Goal: Transaction & Acquisition: Subscribe to service/newsletter

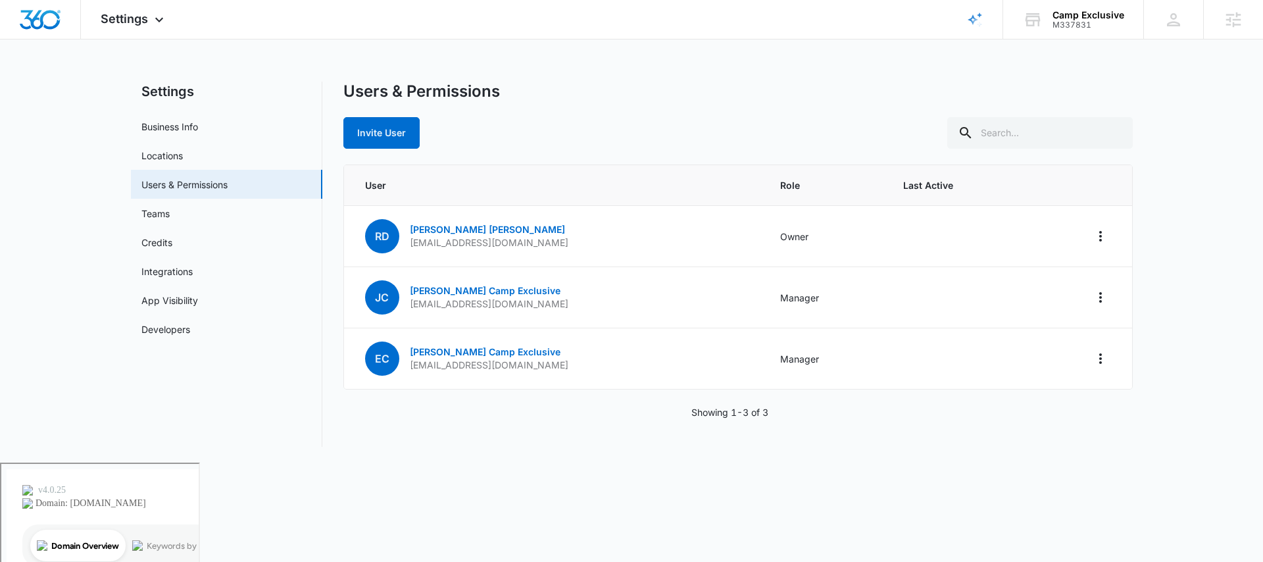
click at [1080, 26] on div "M337831" at bounding box center [1089, 24] width 72 height 9
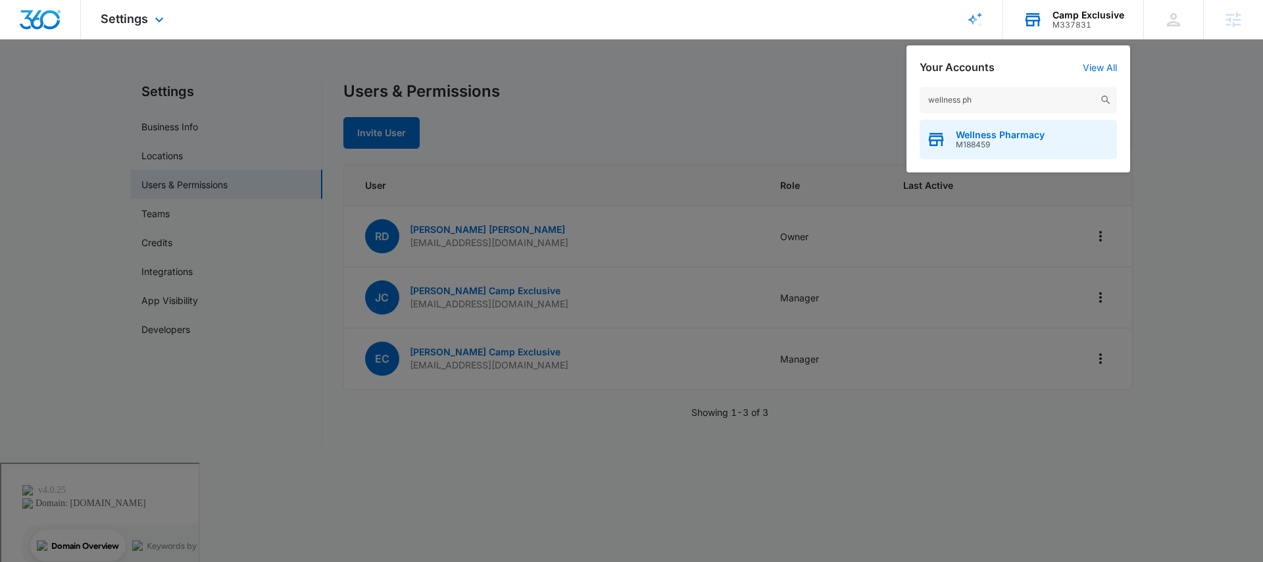
type input "wellness ph"
click at [1006, 138] on span "Wellness Pharmacy" at bounding box center [1000, 135] width 89 height 11
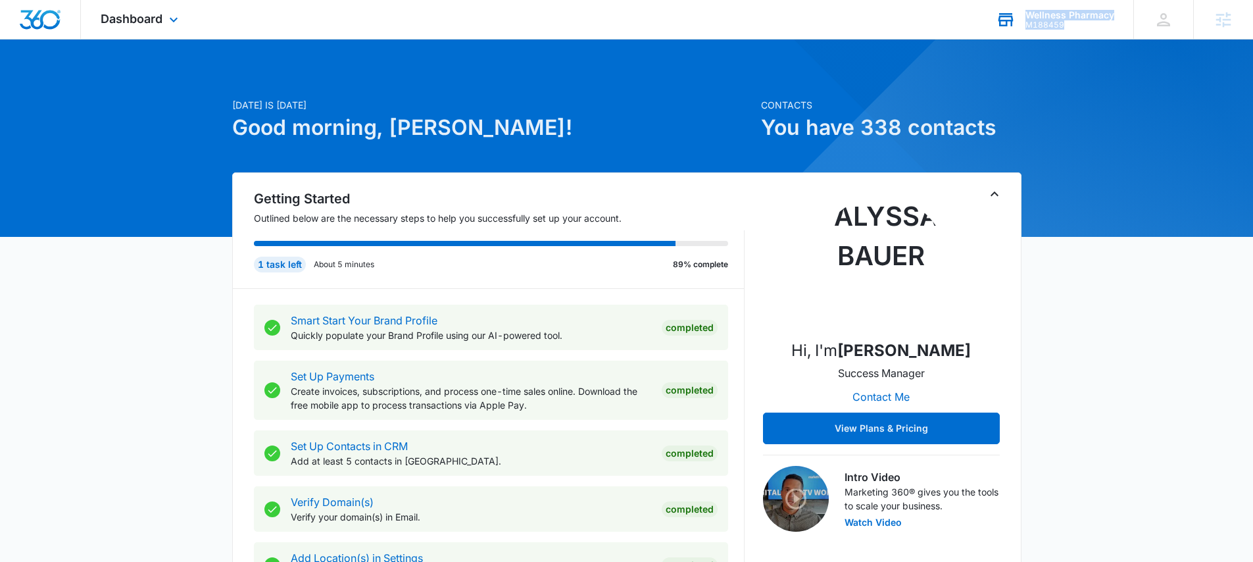
drag, startPoint x: 1030, startPoint y: 6, endPoint x: 1071, endPoint y: 29, distance: 46.8
click at [1071, 29] on div "Wellness Pharmacy M188459 Your Accounts View All" at bounding box center [1054, 19] width 157 height 39
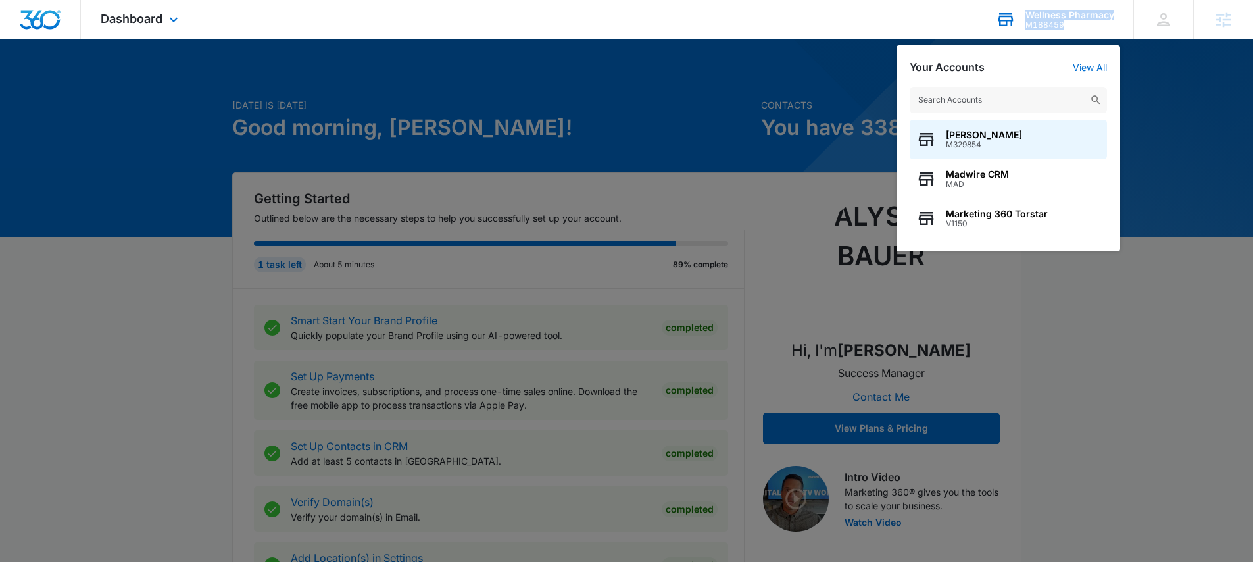
copy div "Wellness Pharmacy M188459"
drag, startPoint x: 1041, startPoint y: 20, endPoint x: 1029, endPoint y: 13, distance: 14.8
click at [1029, 13] on div "Wellness Pharmacy M188459" at bounding box center [1070, 20] width 89 height 20
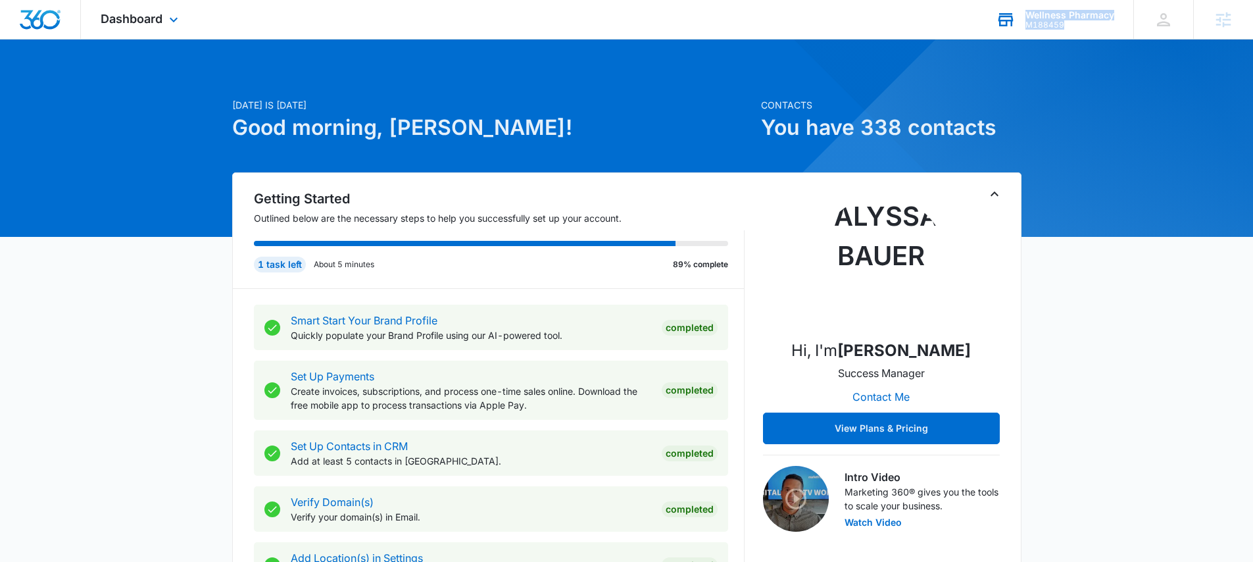
click at [1058, 21] on div "M188459" at bounding box center [1070, 24] width 89 height 9
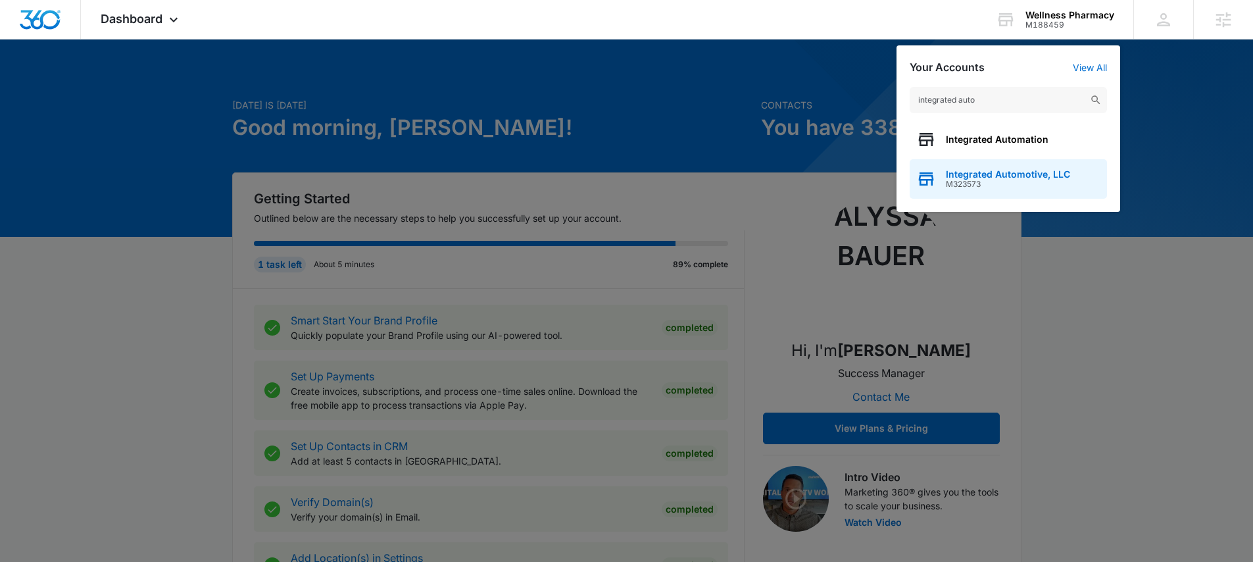
type input "integrated auto"
click at [1001, 176] on span "Integrated Automotive, LLC" at bounding box center [1008, 174] width 124 height 11
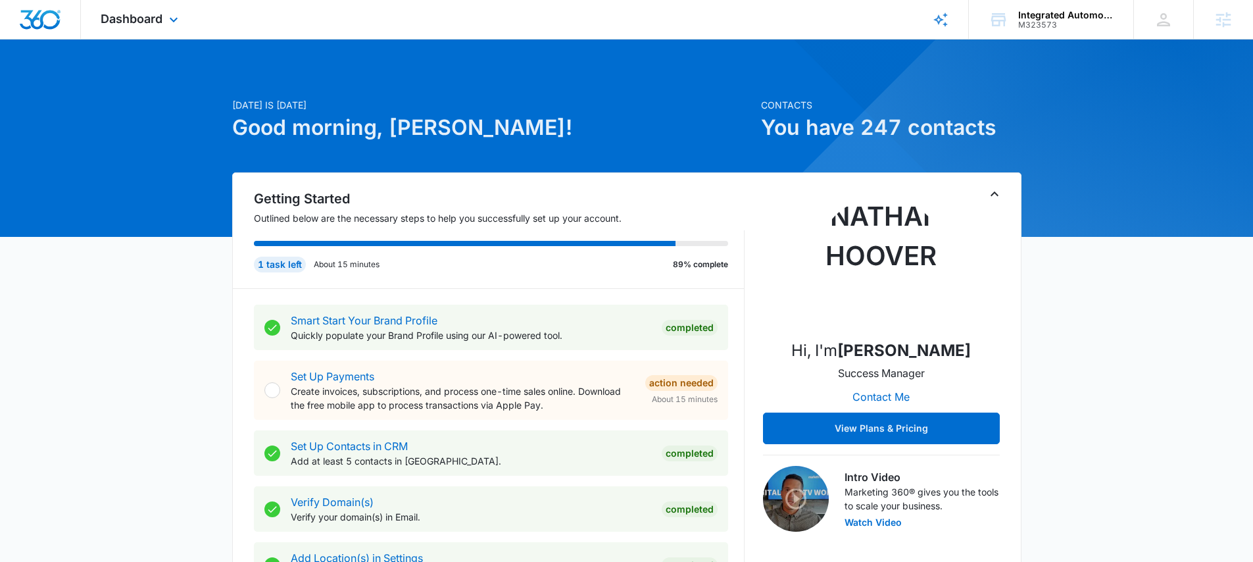
click at [147, 31] on div "Dashboard Apps Reputation Websites Forms CRM Email Social Payments POS Content …" at bounding box center [141, 19] width 120 height 39
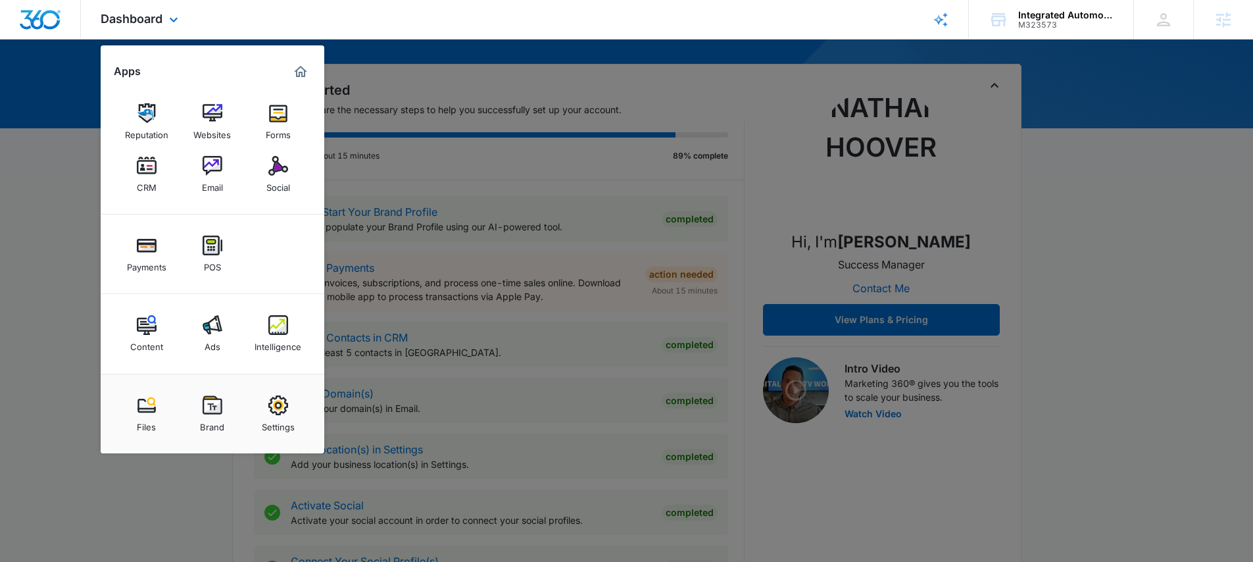
scroll to position [253, 0]
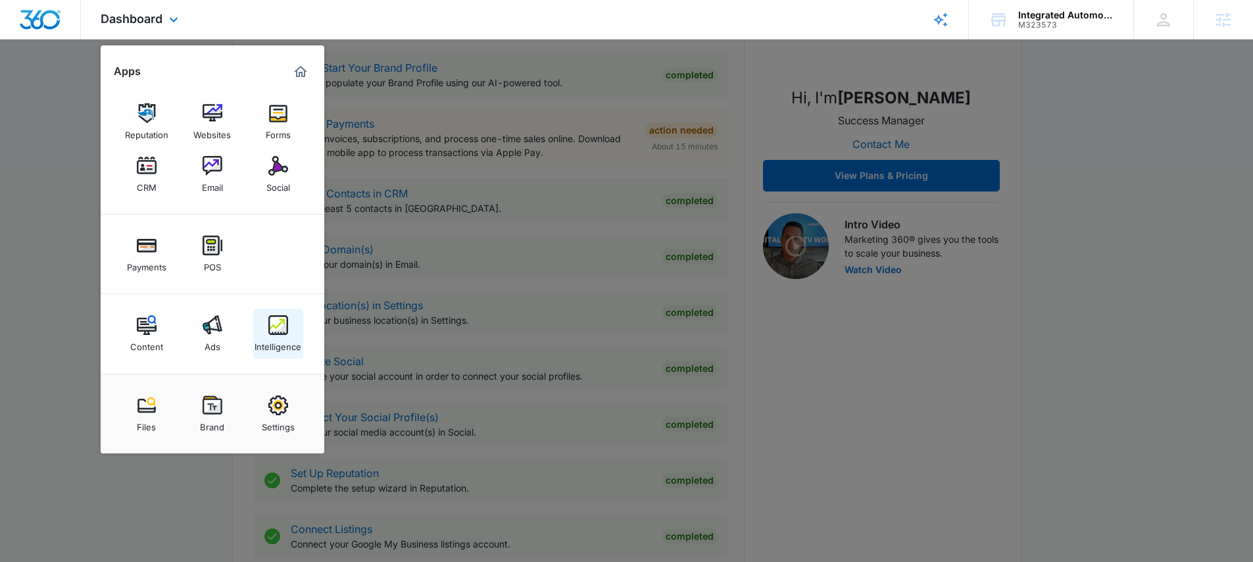
click at [279, 325] on img at bounding box center [278, 325] width 20 height 20
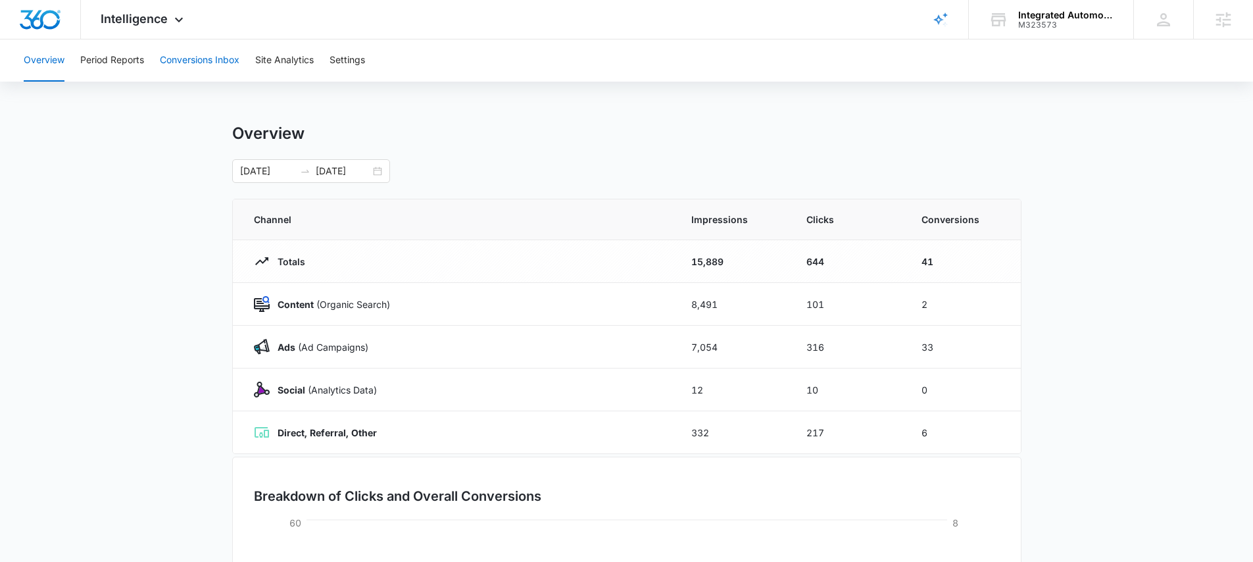
click at [195, 61] on button "Conversions Inbox" at bounding box center [200, 60] width 80 height 42
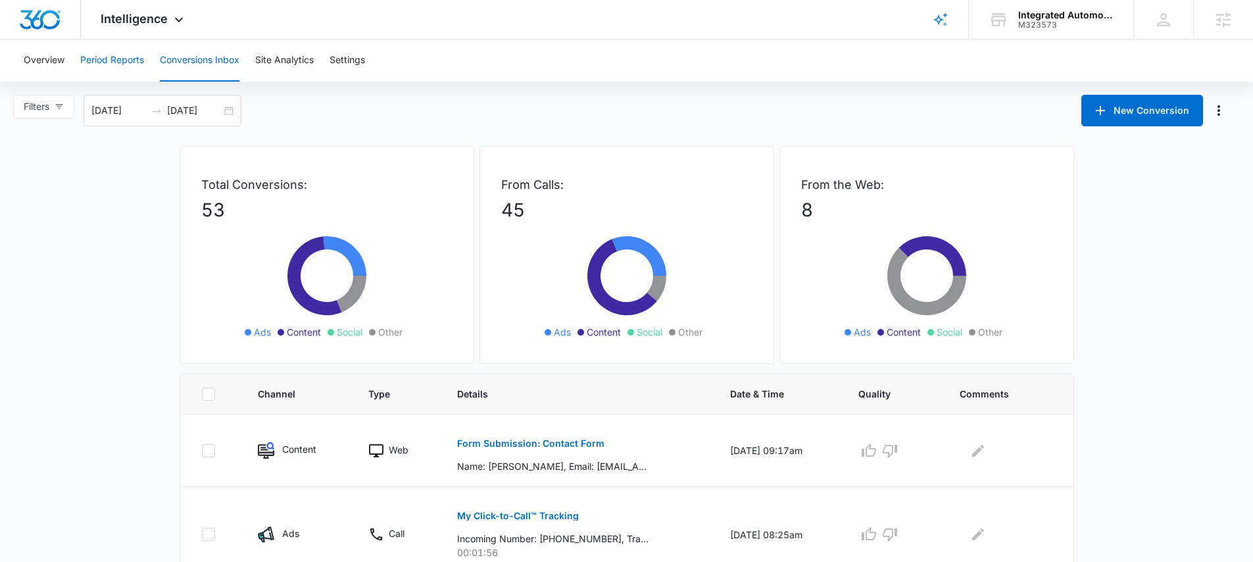
click at [123, 59] on button "Period Reports" at bounding box center [112, 60] width 64 height 42
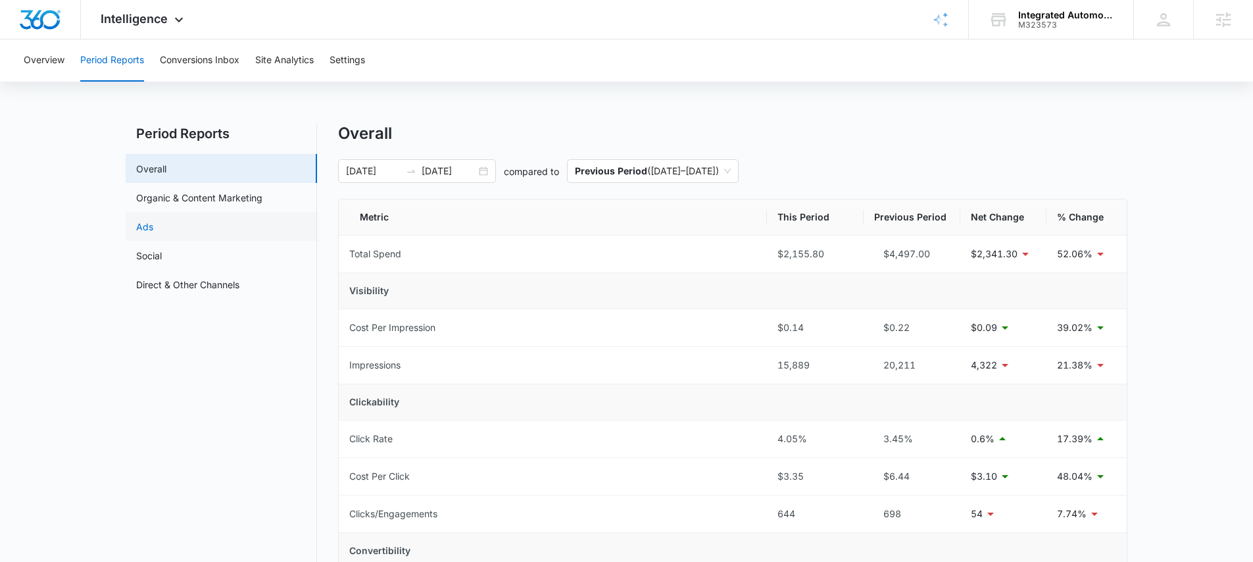
click at [153, 234] on link "Ads" at bounding box center [144, 227] width 17 height 14
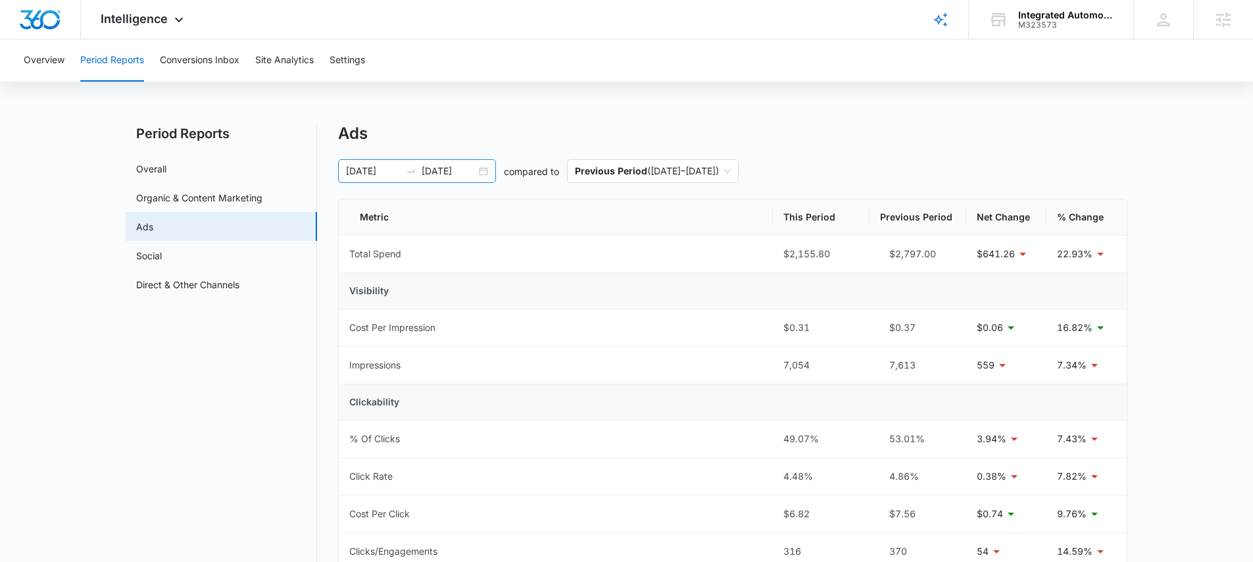
click at [486, 170] on div "09/05/2025 10/05/2025" at bounding box center [417, 171] width 158 height 24
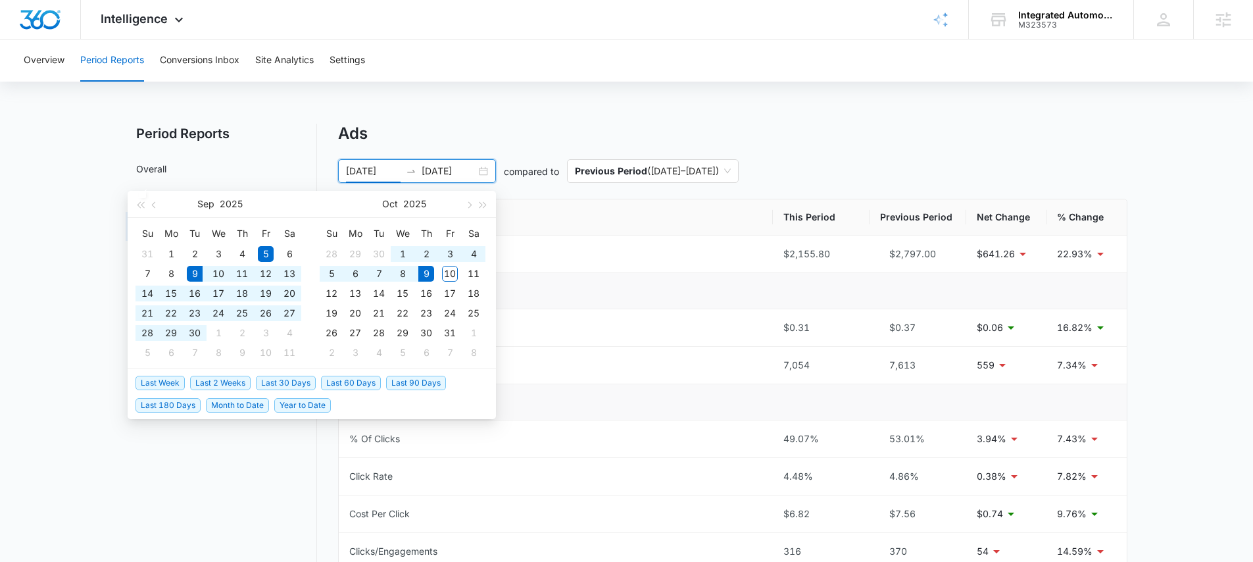
click at [289, 380] on span "Last 30 Days" at bounding box center [286, 383] width 60 height 14
type input "09/09/2025"
type input "10/09/2025"
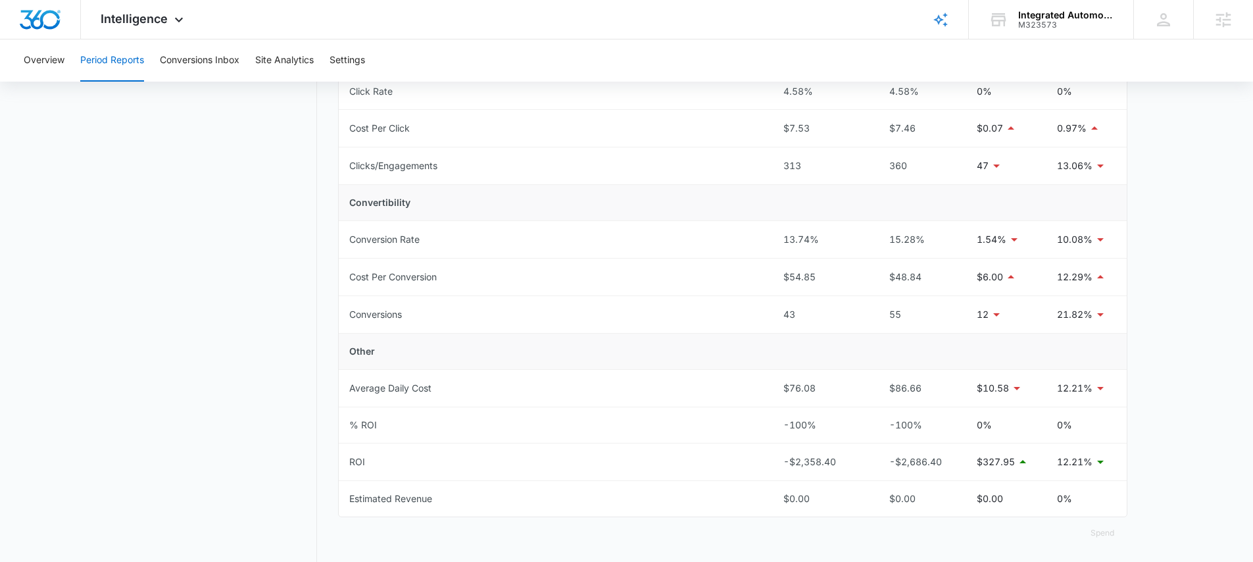
scroll to position [384, 0]
click at [1045, 12] on div "Integrated Automotive, LLC" at bounding box center [1066, 15] width 96 height 11
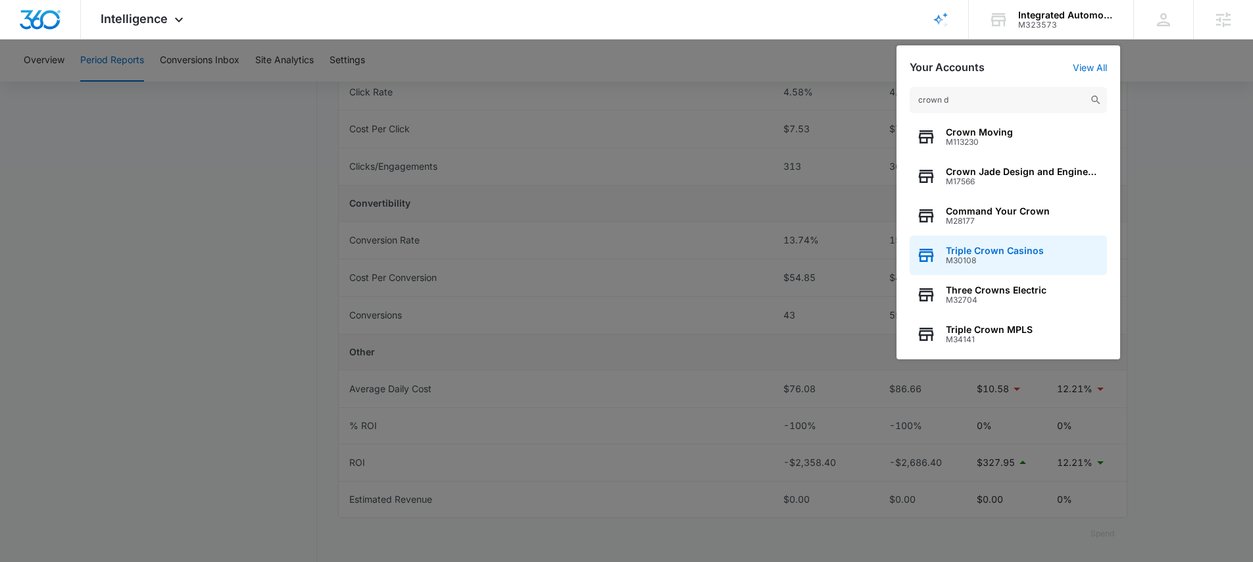
scroll to position [0, 0]
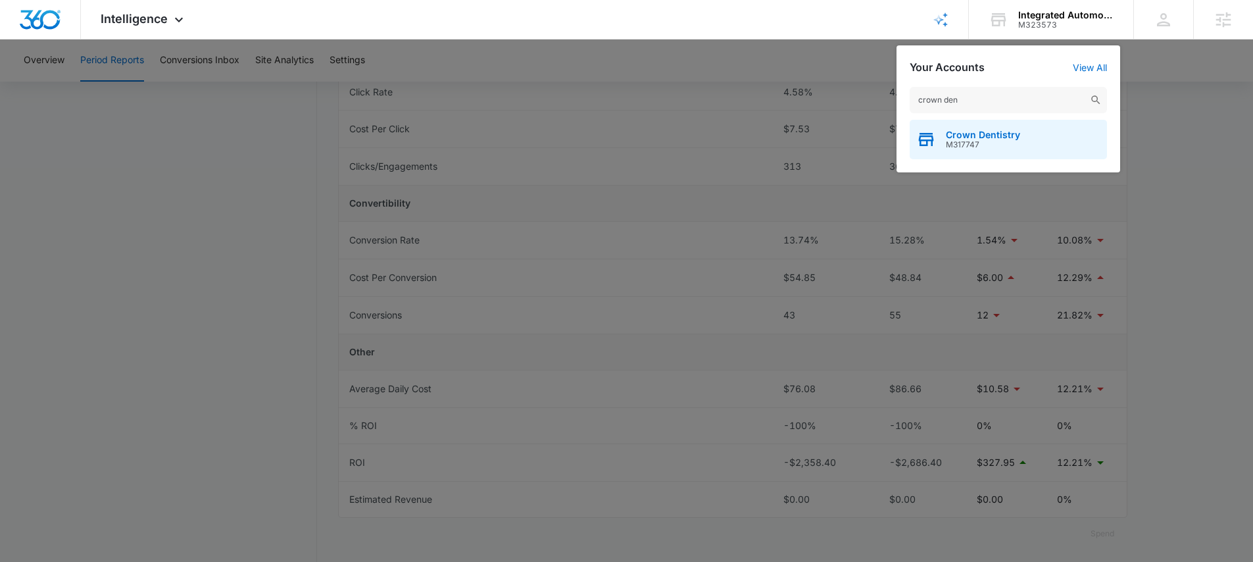
type input "crown den"
click at [1038, 134] on div "Crown Dentistry M317747" at bounding box center [1008, 139] width 197 height 39
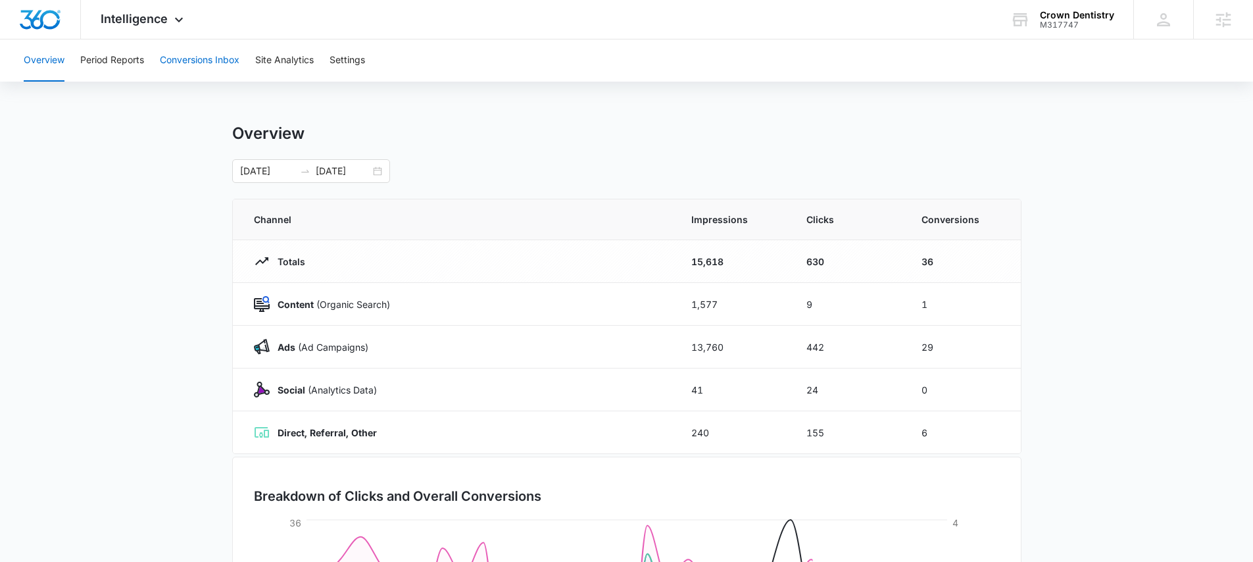
click at [226, 65] on button "Conversions Inbox" at bounding box center [200, 60] width 80 height 42
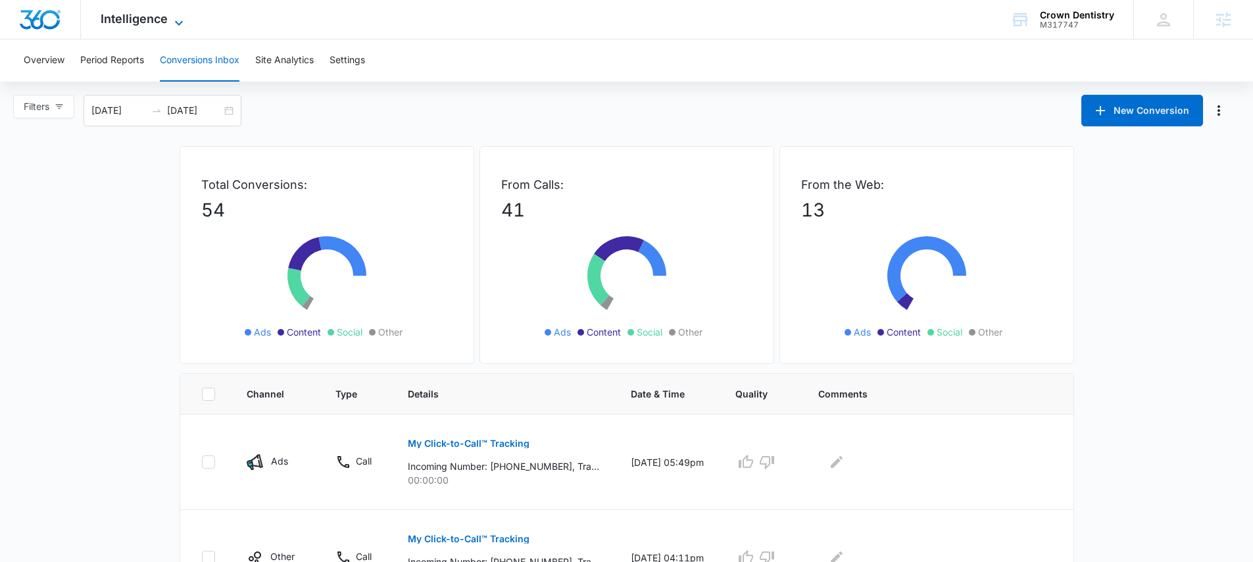
click at [145, 19] on span "Intelligence" at bounding box center [134, 19] width 67 height 14
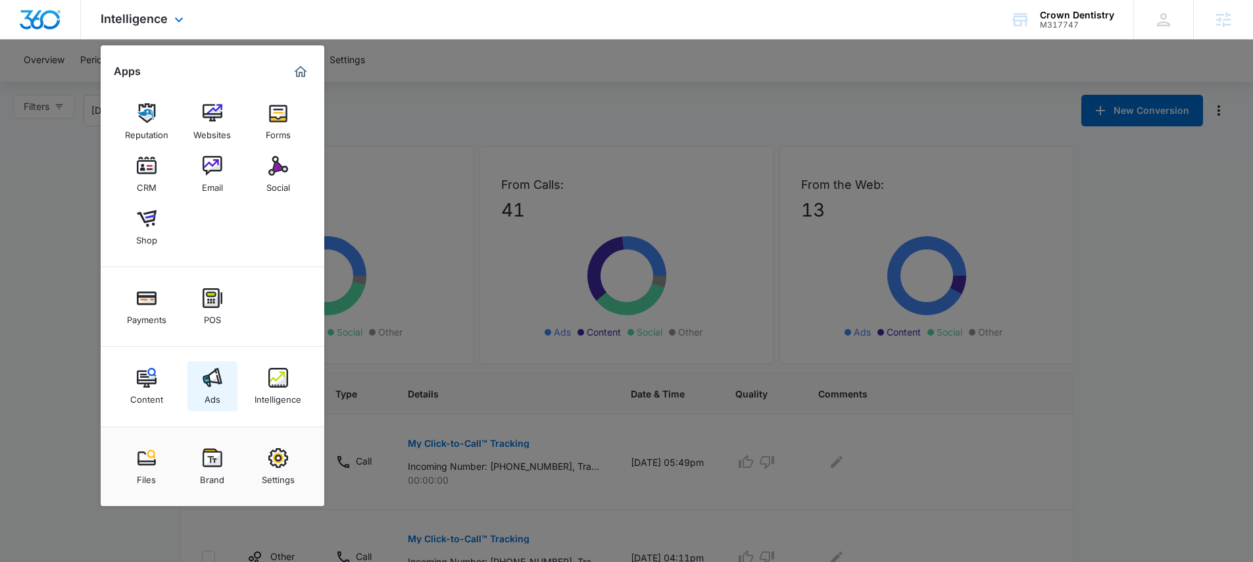
click at [214, 388] on div "Ads" at bounding box center [213, 396] width 16 height 17
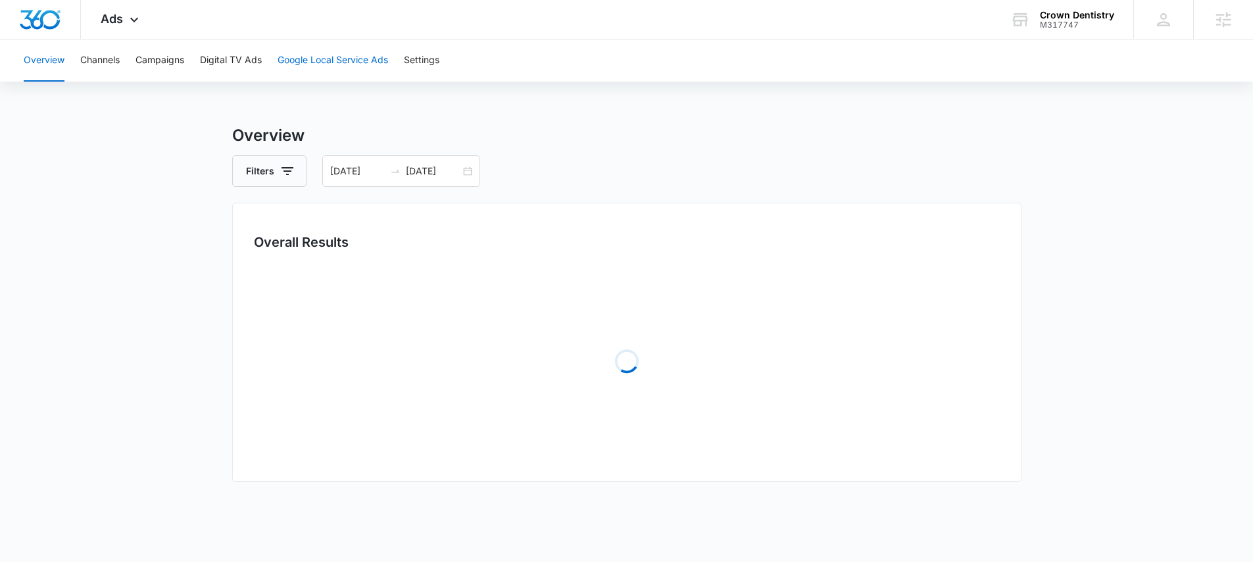
click at [311, 63] on button "Google Local Service Ads" at bounding box center [333, 60] width 111 height 42
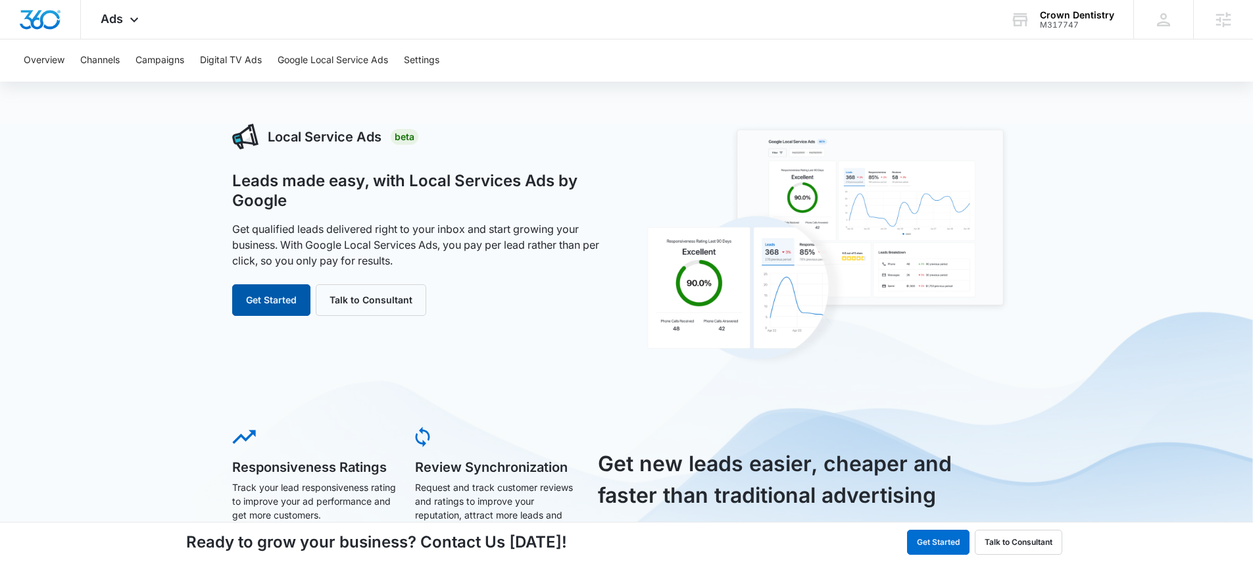
click at [261, 306] on button "Get Started" at bounding box center [271, 300] width 78 height 32
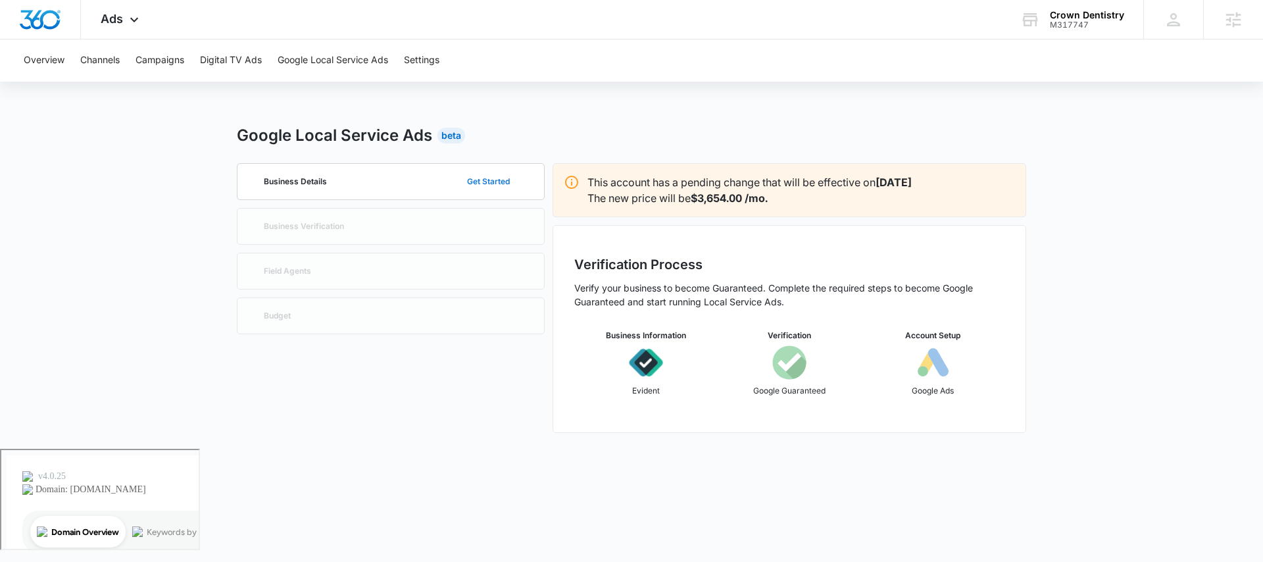
click at [478, 180] on button "Get Started" at bounding box center [488, 182] width 69 height 32
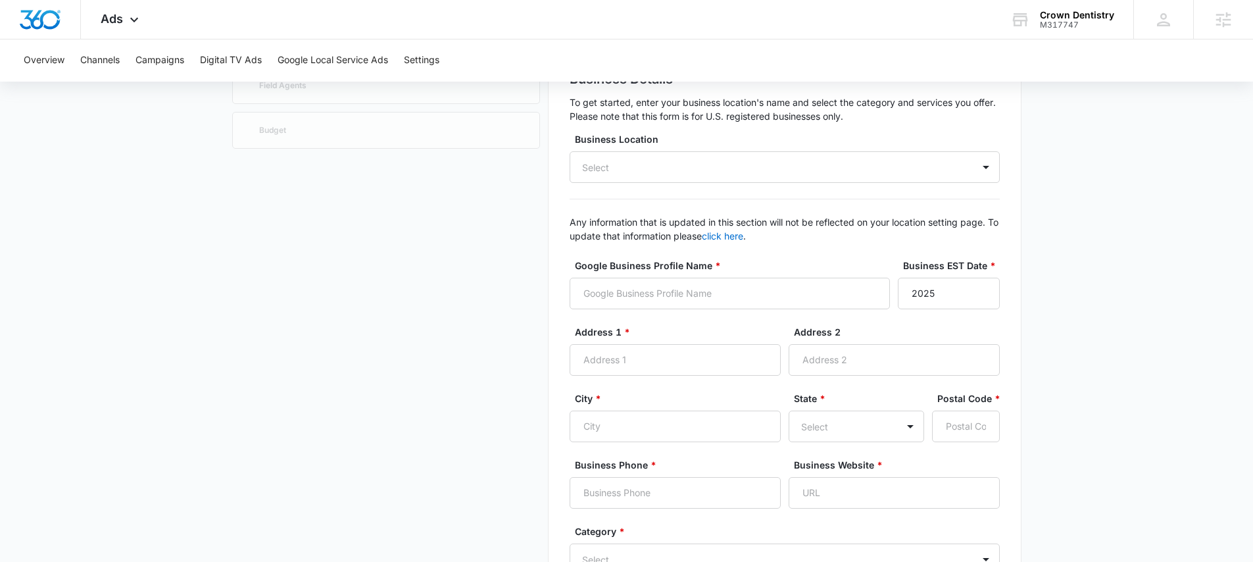
scroll to position [164, 0]
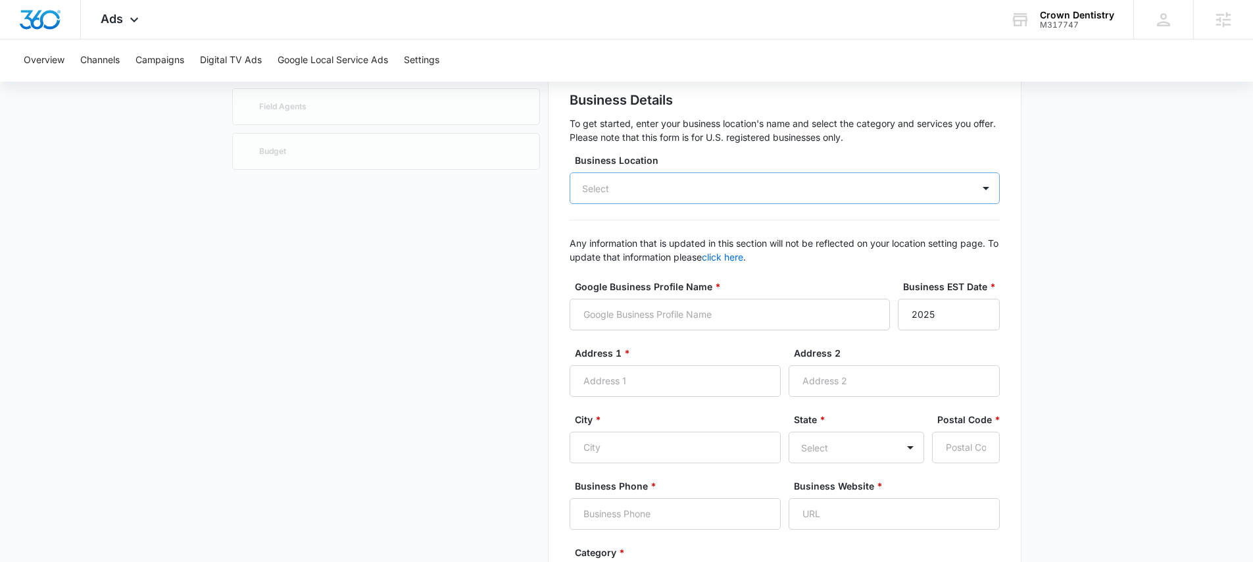
click at [623, 189] on div "Select" at bounding box center [785, 188] width 430 height 32
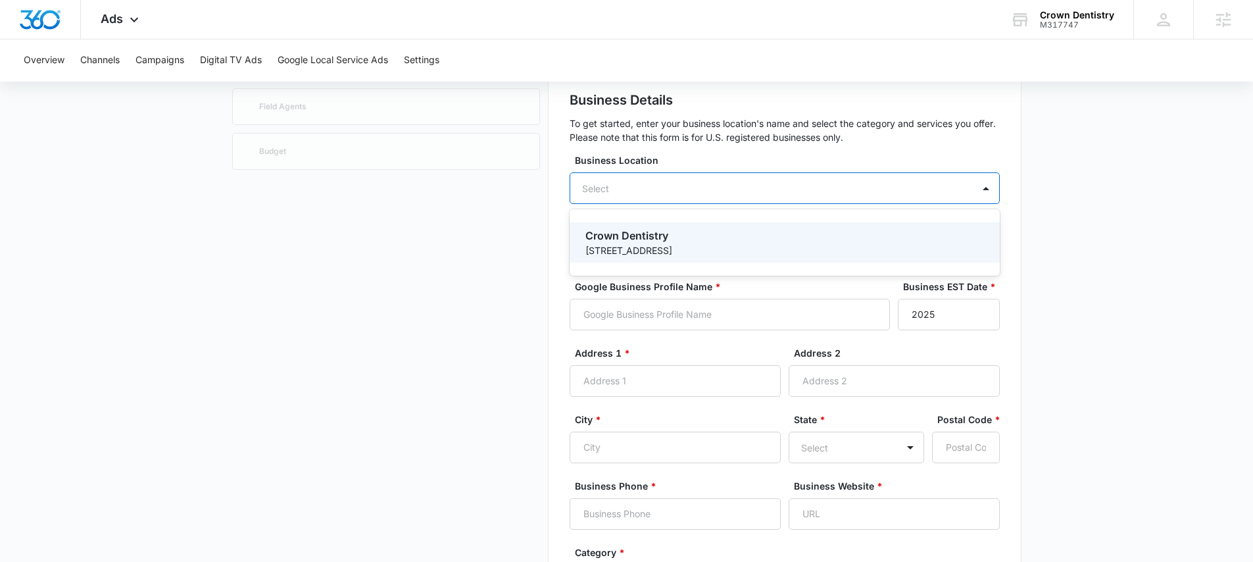
click at [599, 251] on p "3217 Vine Land Rd" at bounding box center [784, 250] width 396 height 14
type input "Crown Dentistry"
type input "3217 Vine Land Rd"
type input "Kissimmee"
type input "34746"
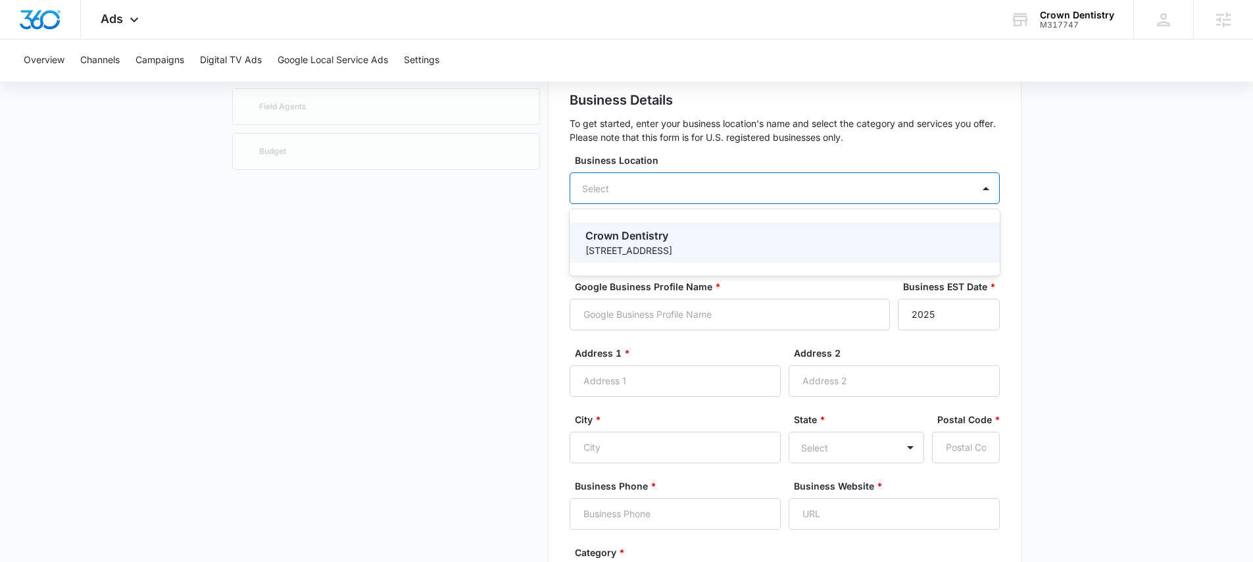
type input "4076554700"
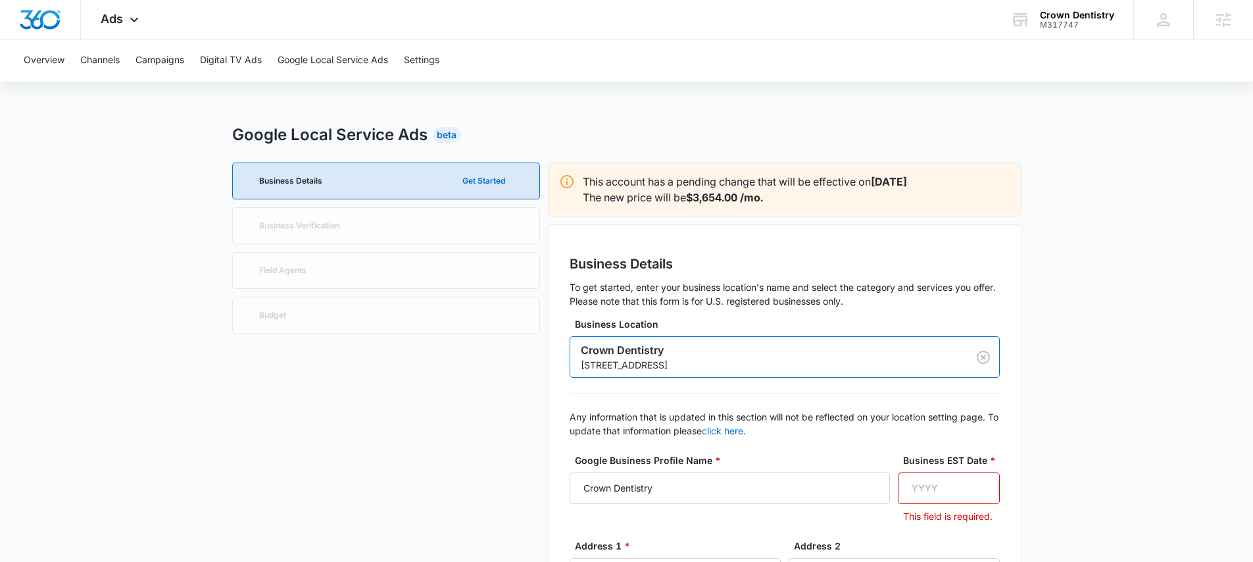
scroll to position [0, 0]
click at [117, 17] on span "Ads" at bounding box center [112, 19] width 22 height 14
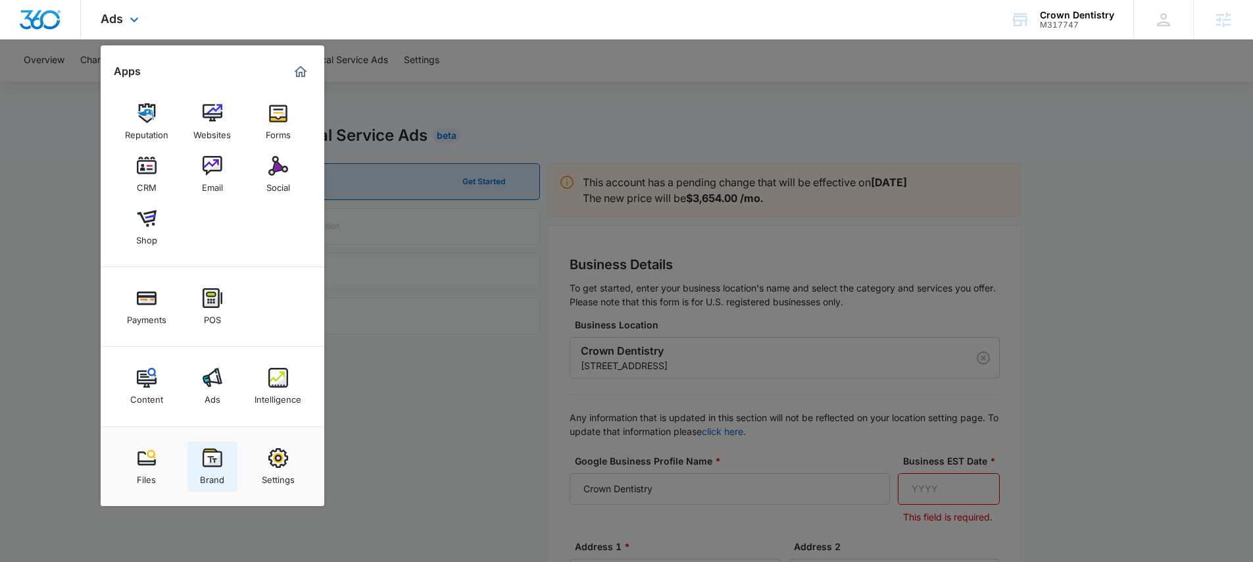
click at [209, 478] on div "Brand" at bounding box center [212, 476] width 24 height 17
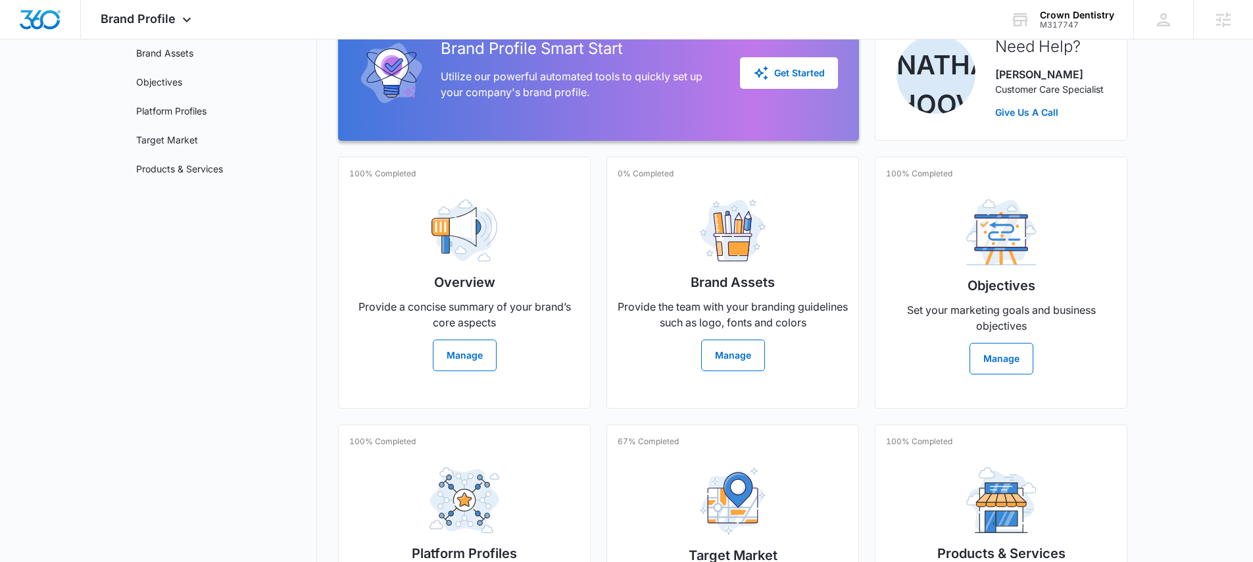
scroll to position [262, 0]
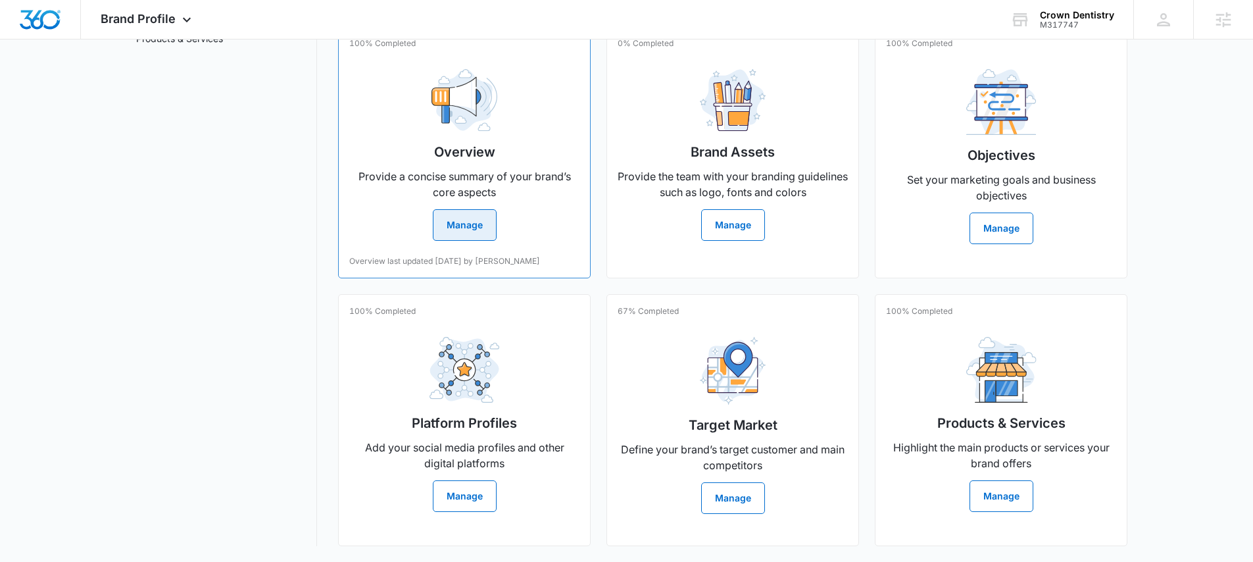
click at [455, 242] on div "100% Completed Overview Provide a concise summary of your brand’s core aspects …" at bounding box center [464, 152] width 253 height 252
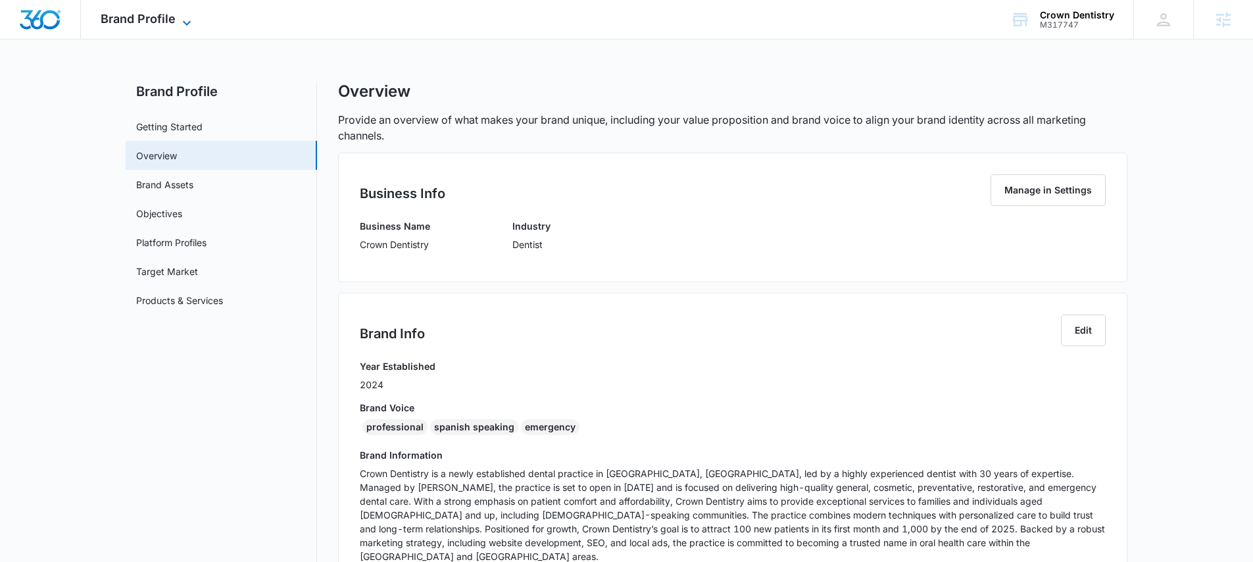
click at [160, 16] on span "Brand Profile" at bounding box center [138, 19] width 75 height 14
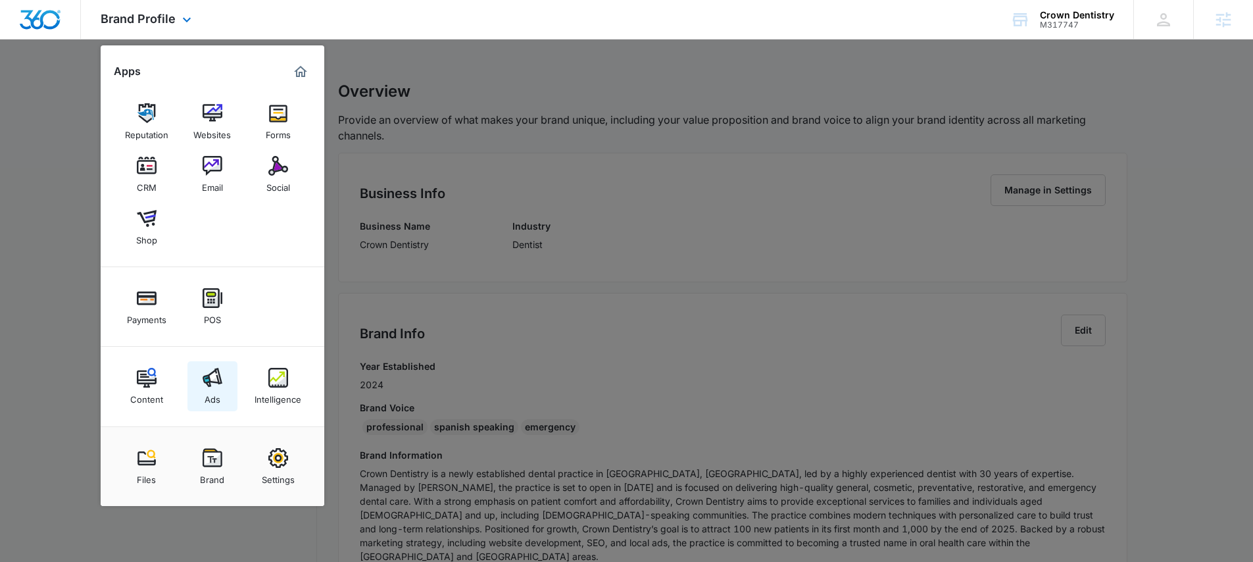
click at [211, 378] on img at bounding box center [213, 378] width 20 height 20
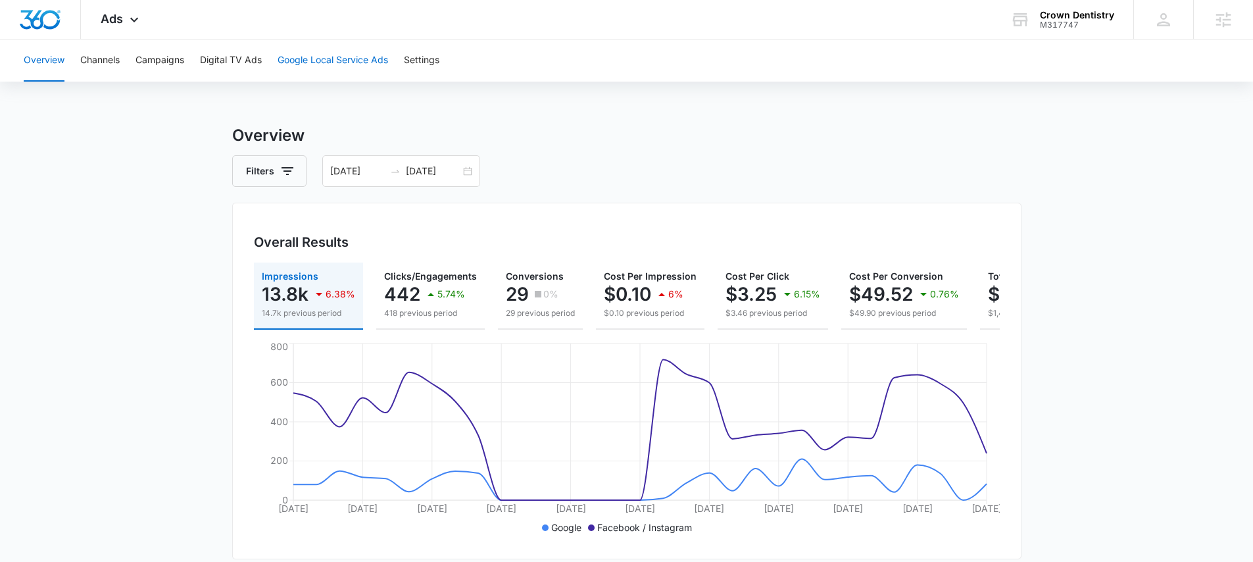
click at [335, 65] on button "Google Local Service Ads" at bounding box center [333, 60] width 111 height 42
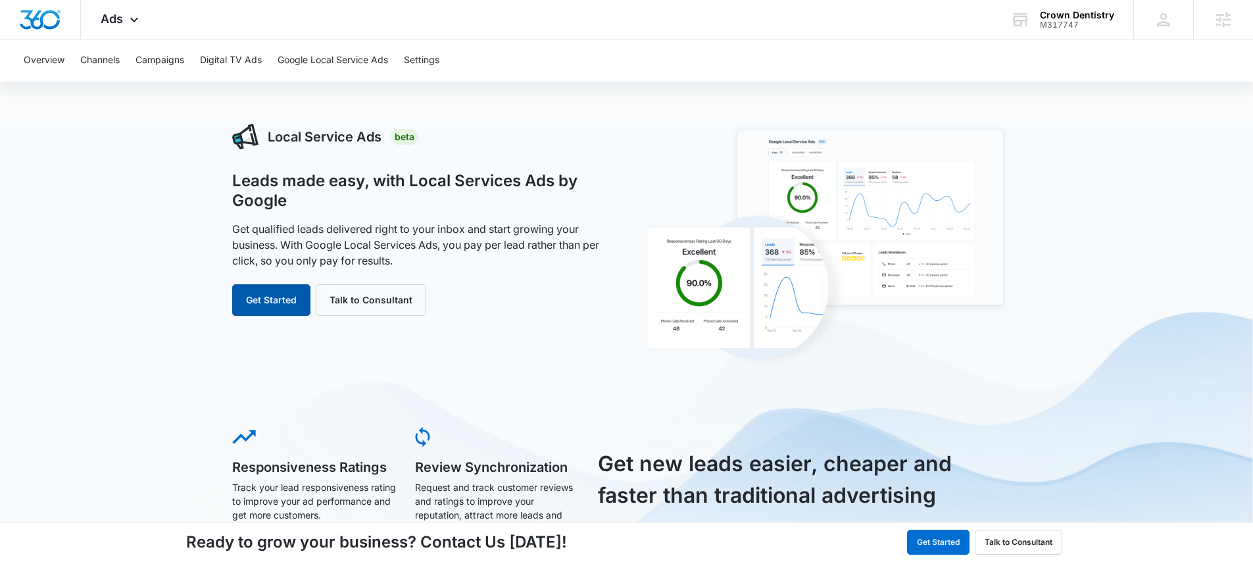
click at [266, 311] on button "Get Started" at bounding box center [271, 300] width 78 height 32
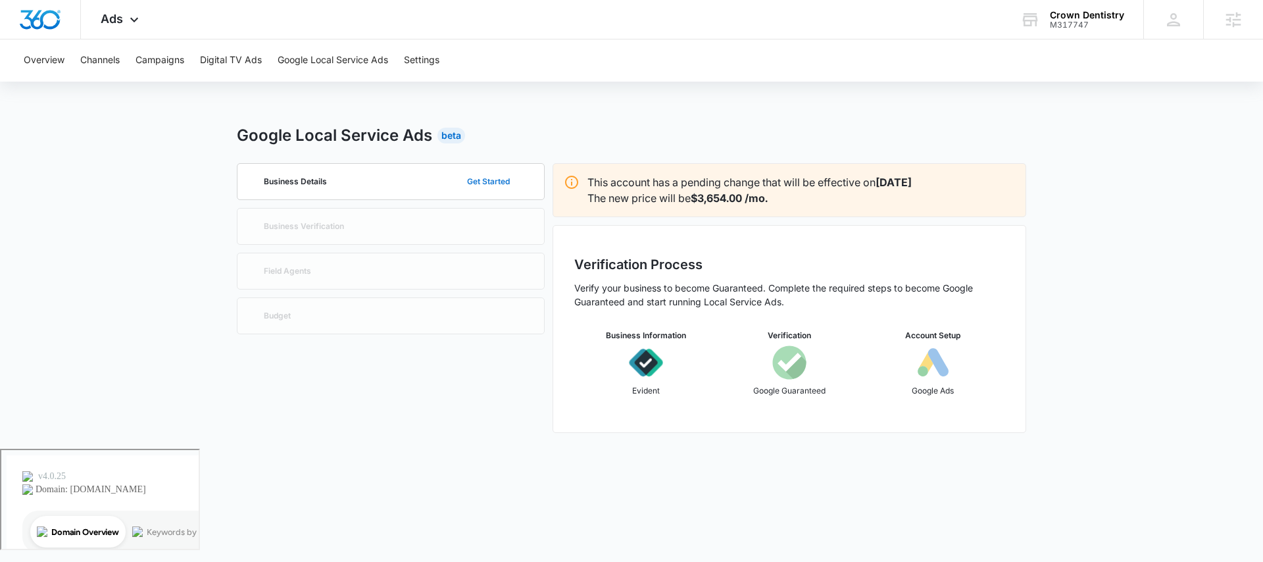
click at [482, 184] on button "Get Started" at bounding box center [488, 182] width 69 height 32
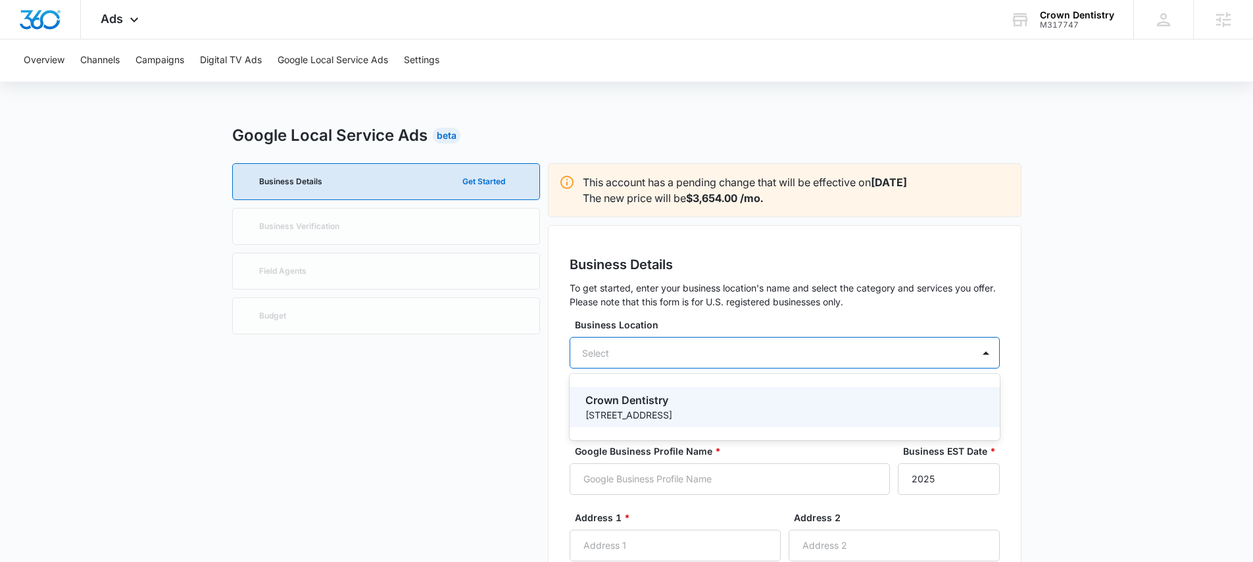
click at [745, 341] on div "Select" at bounding box center [785, 353] width 430 height 32
click at [664, 406] on p "Crown Dentistry" at bounding box center [784, 400] width 396 height 16
type input "Crown Dentistry"
type input "3217 Vine Land Rd"
type input "Kissimmee"
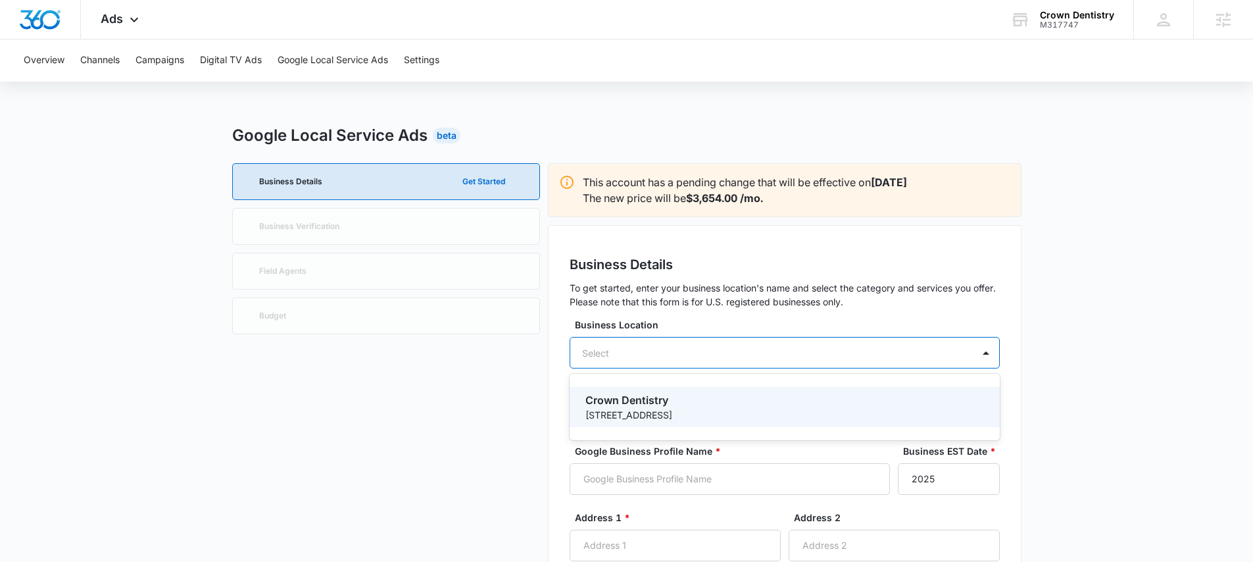
type input "34746"
type input "4076554700"
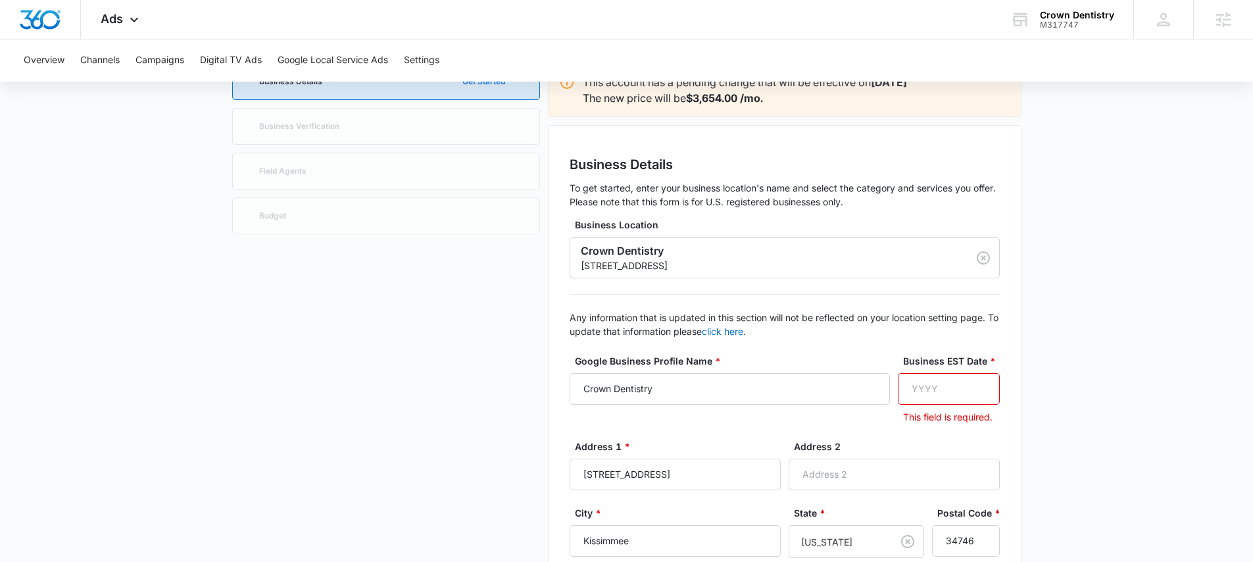
scroll to position [186, 0]
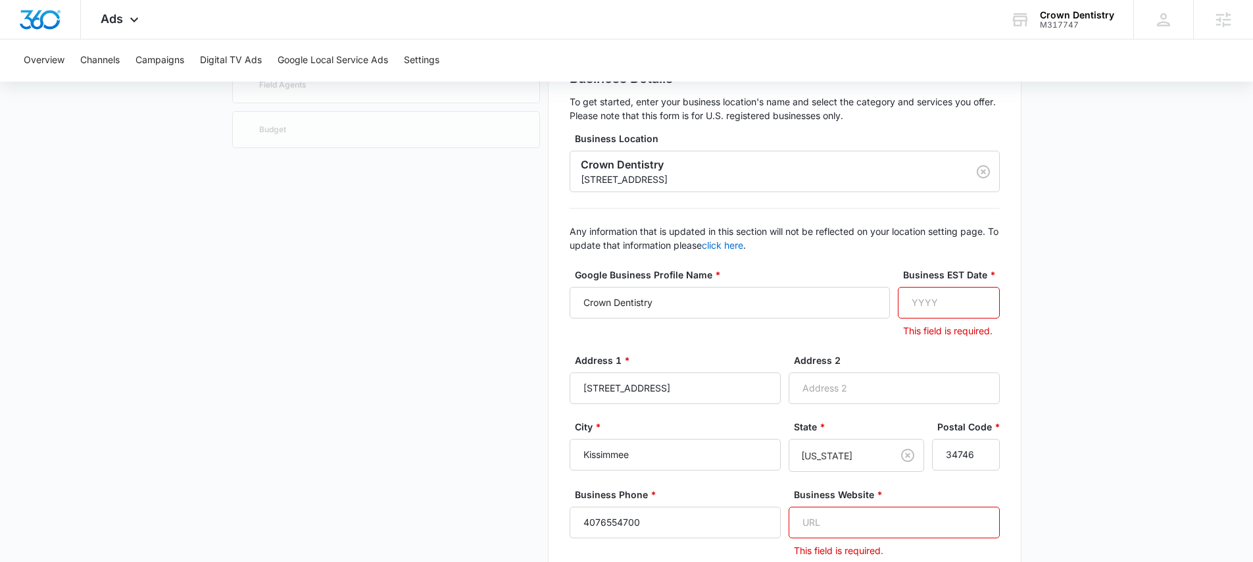
click at [934, 299] on input "Business EST Date *" at bounding box center [949, 303] width 102 height 32
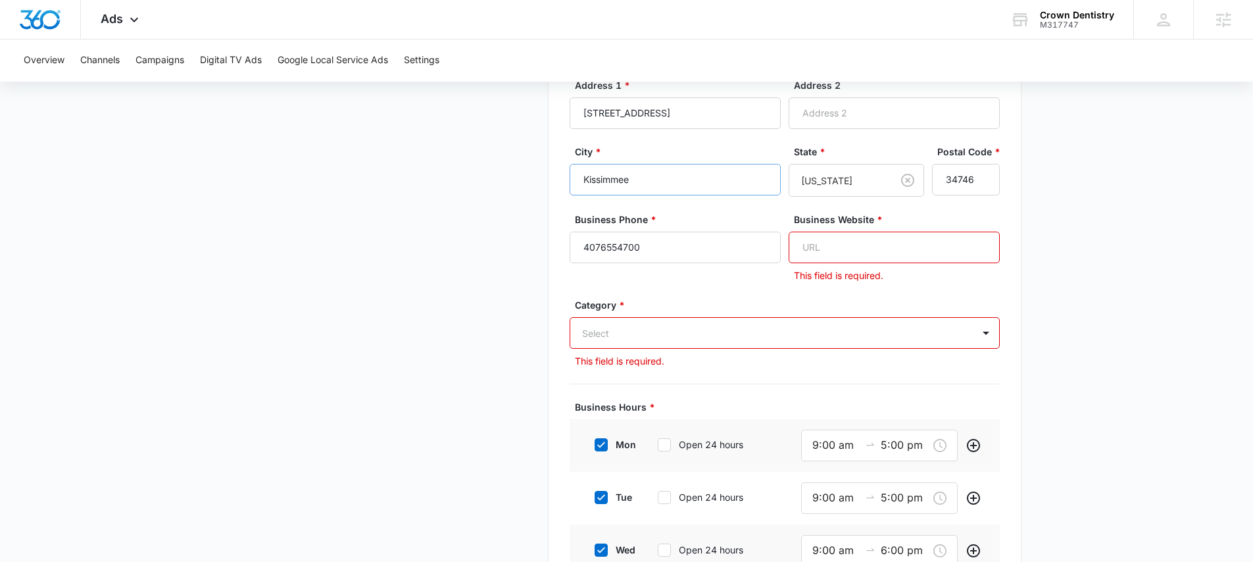
scroll to position [446, 0]
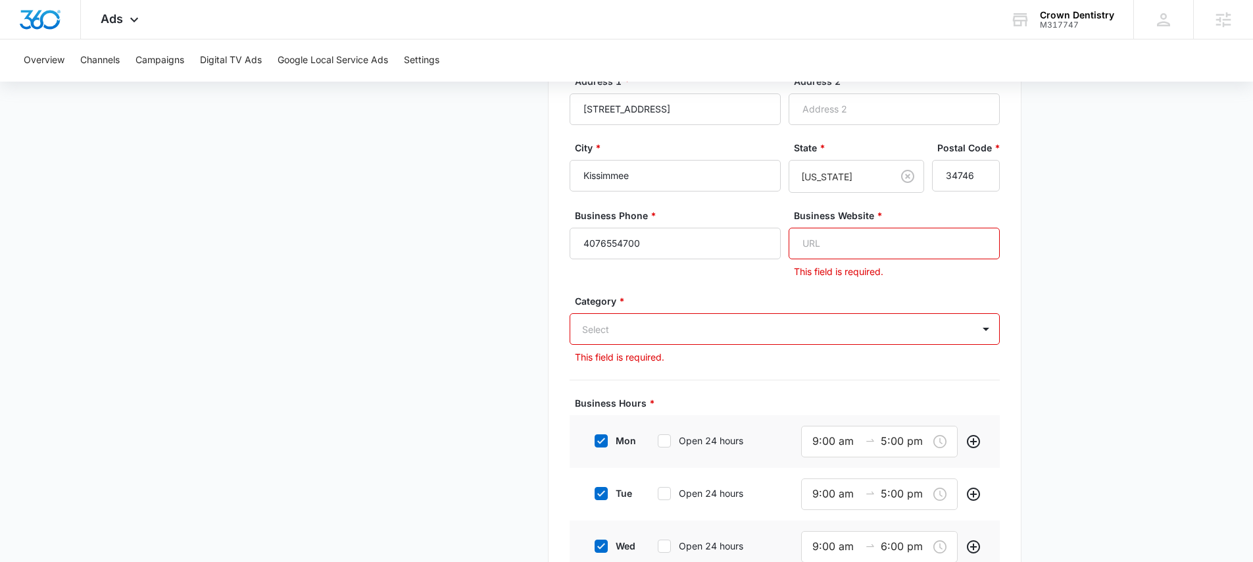
type input "2024"
click at [870, 239] on input "Business Website *" at bounding box center [894, 244] width 211 height 32
paste input "https://thecrowndentistry.com/"
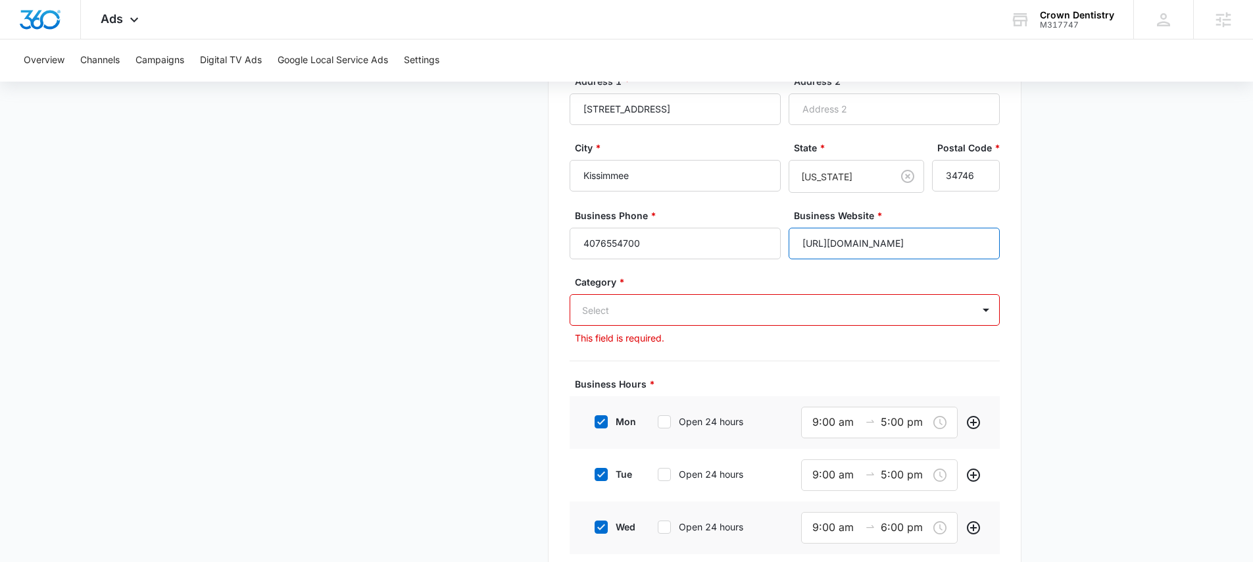
type input "https://thecrowndentistry.com/"
click at [921, 310] on div at bounding box center [769, 310] width 374 height 16
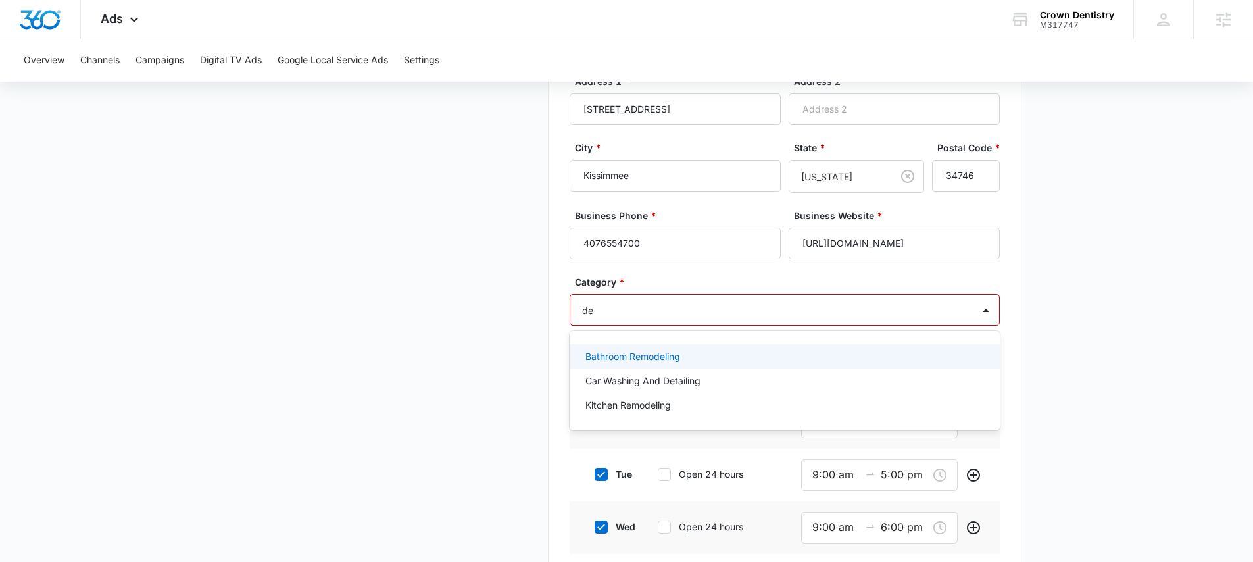
type input "d"
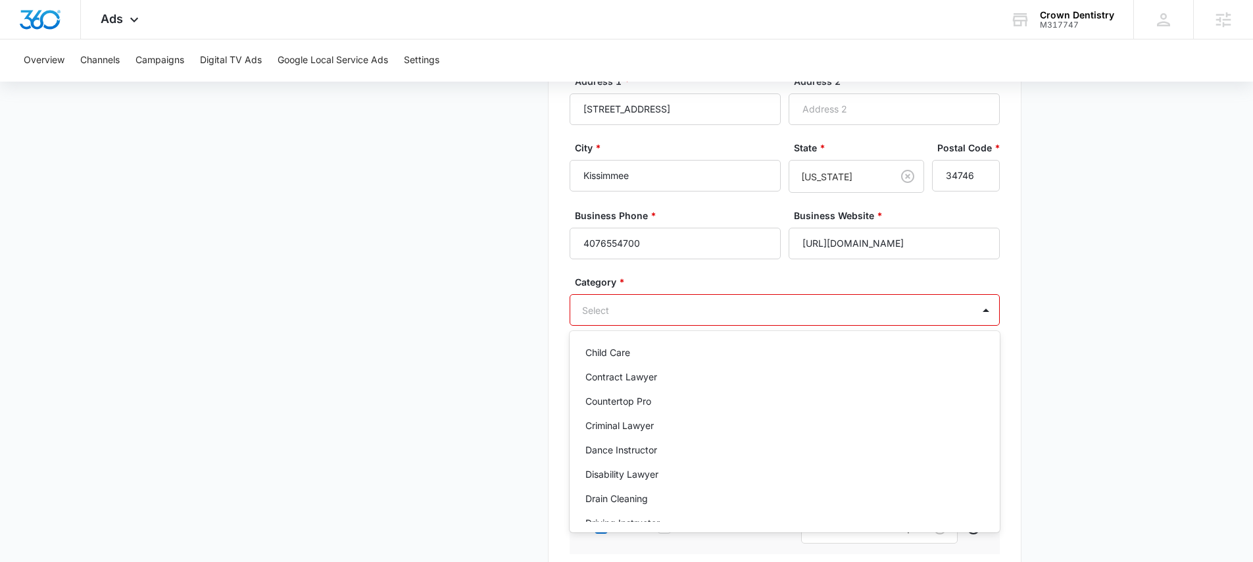
scroll to position [0, 0]
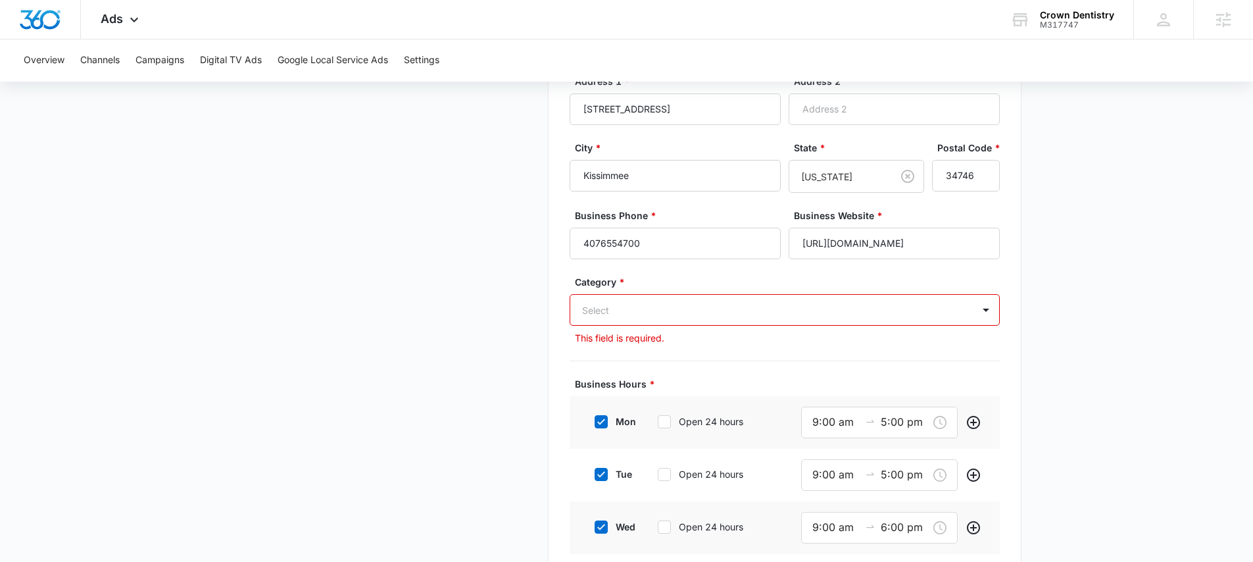
click at [1139, 336] on main "Google Local Service Ads Beta Business Details Get Started Business Verificatio…" at bounding box center [626, 246] width 1253 height 1136
click at [620, 309] on div at bounding box center [769, 310] width 374 height 16
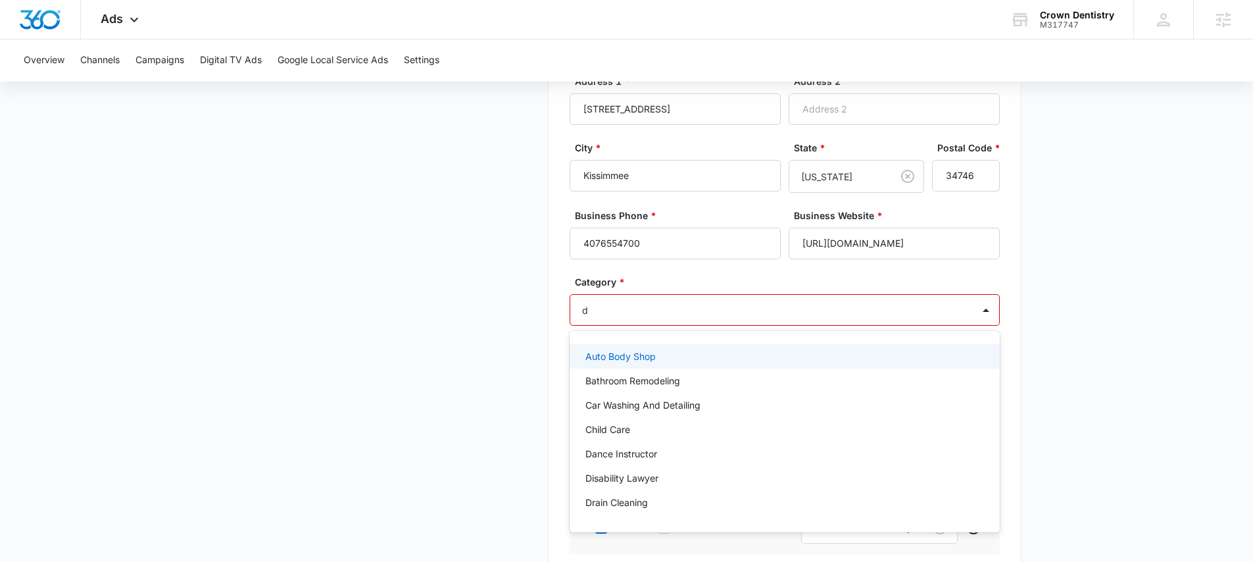
type input "d"
click at [1107, 294] on main "Google Local Service Ads Beta Business Details Get Started Business Verificatio…" at bounding box center [626, 246] width 1253 height 1136
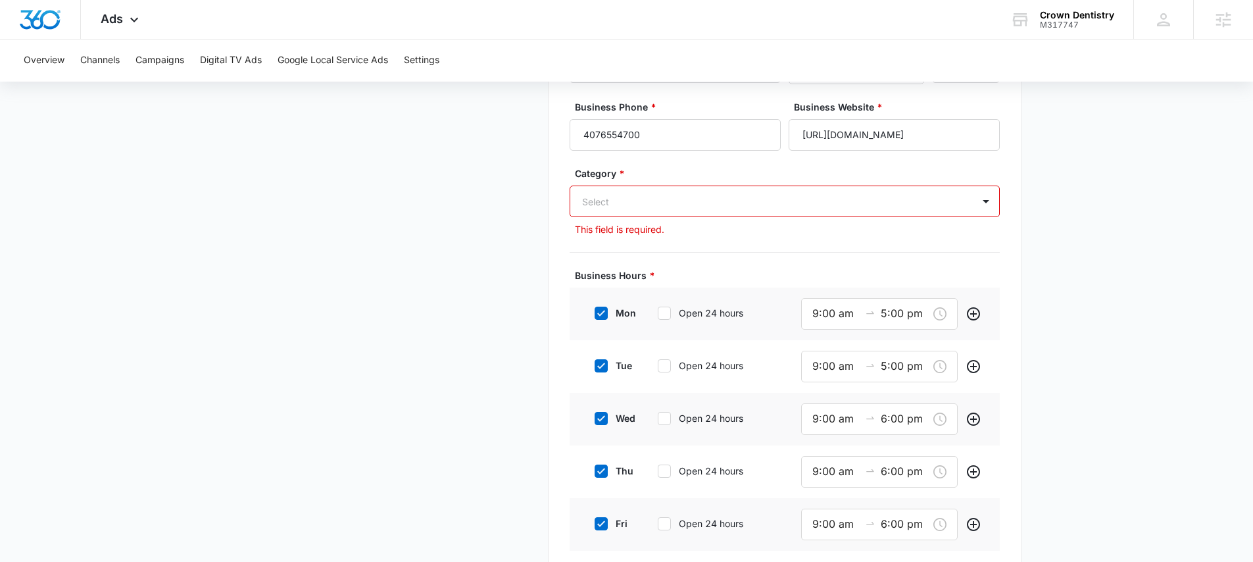
scroll to position [553, 0]
click at [630, 203] on div at bounding box center [769, 203] width 374 height 16
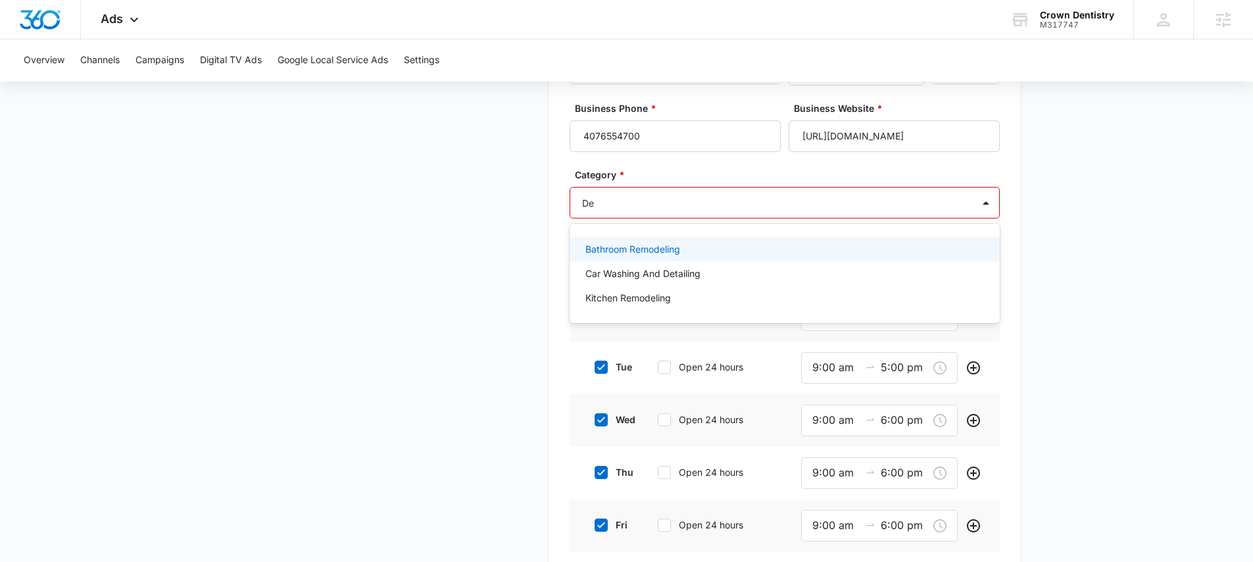
type input "D"
type input "d"
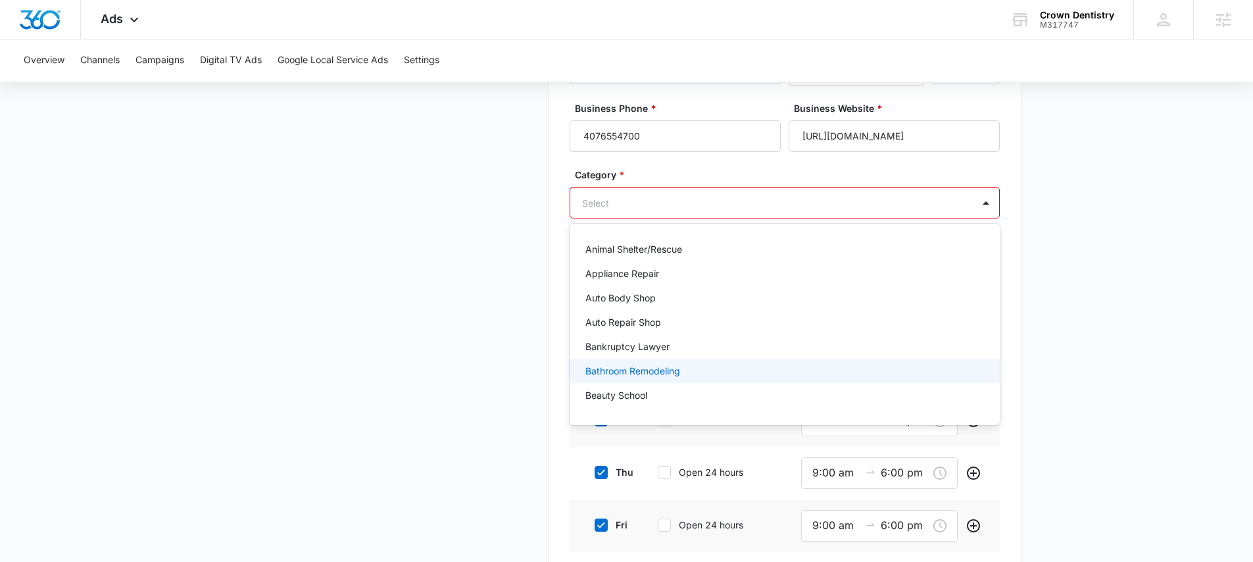
click at [1133, 237] on main "Google Local Service Ads Beta Business Details Get Started Business Verificatio…" at bounding box center [626, 138] width 1253 height 1136
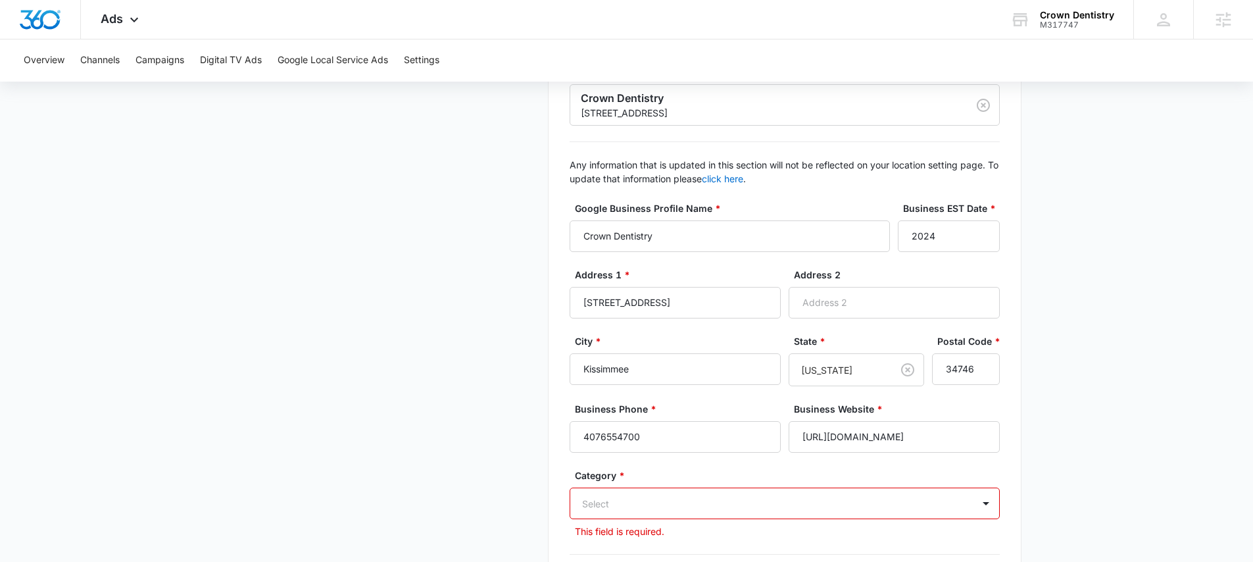
scroll to position [0, 0]
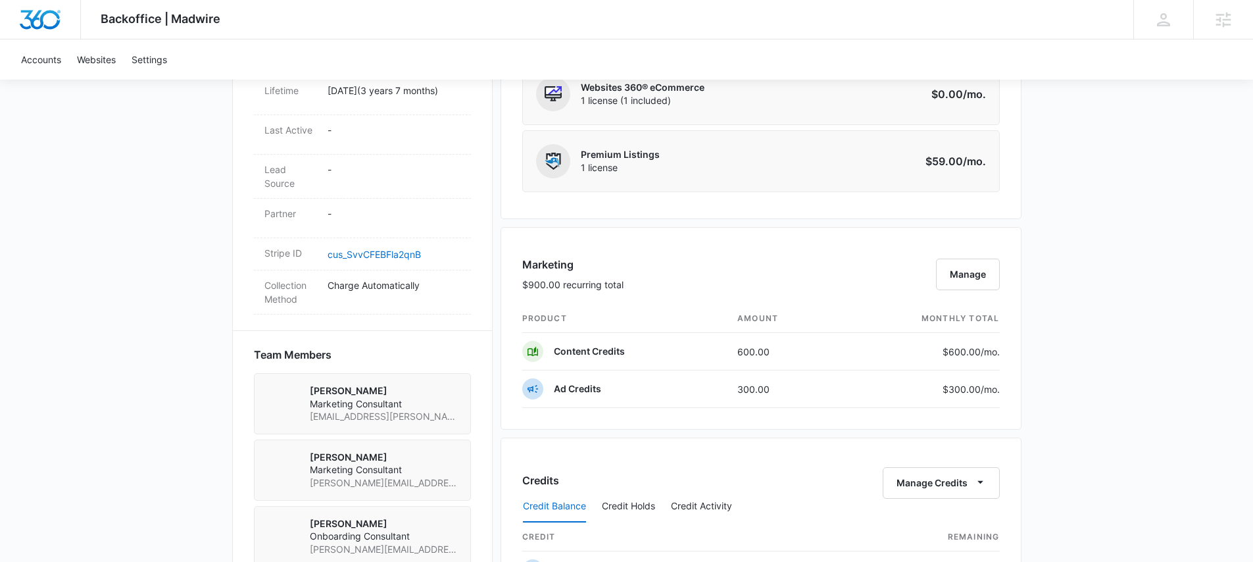
scroll to position [687, 0]
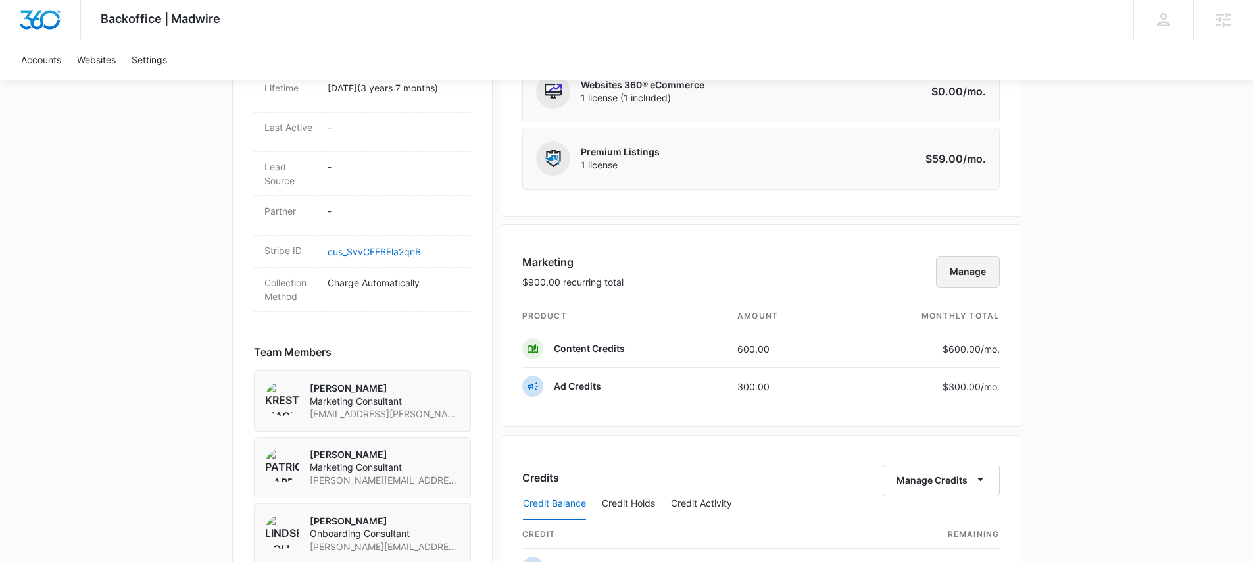
click at [945, 274] on button "Manage" at bounding box center [968, 272] width 64 height 32
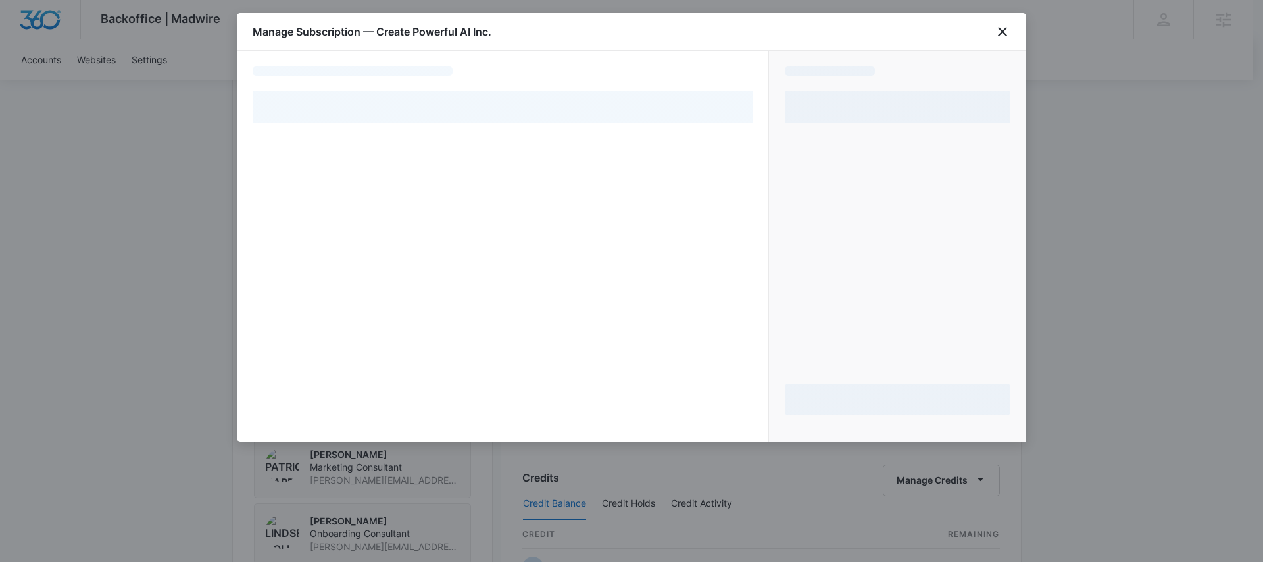
select select "pm_1S04CPA4n8RTgNjUX9LlSTm9"
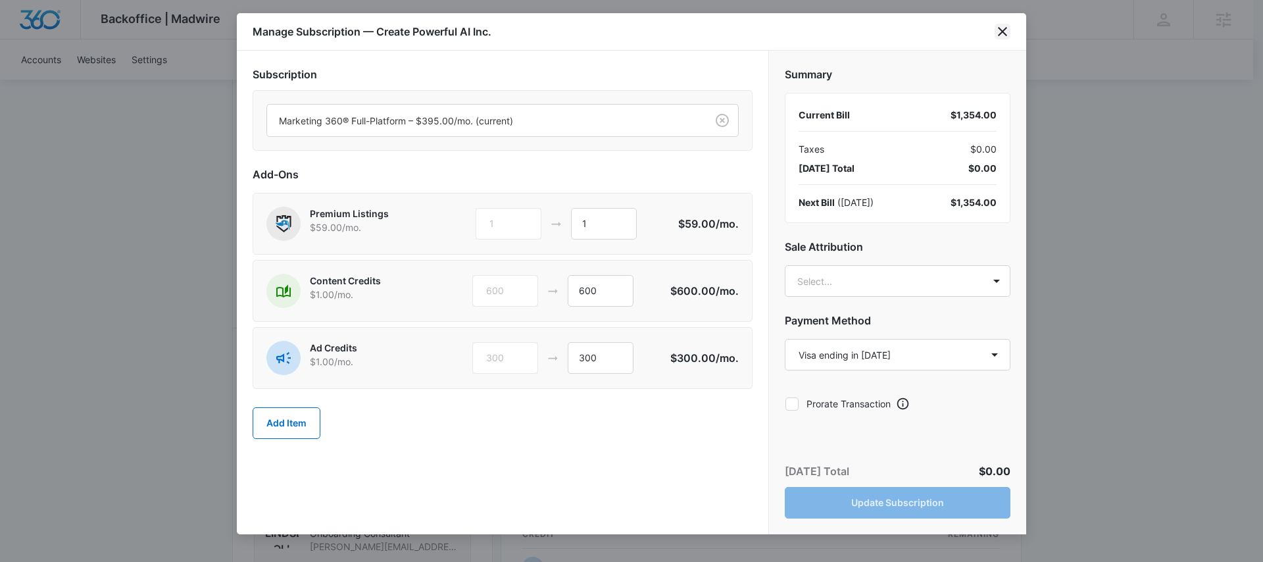
click at [1007, 32] on icon "close" at bounding box center [1003, 32] width 16 height 16
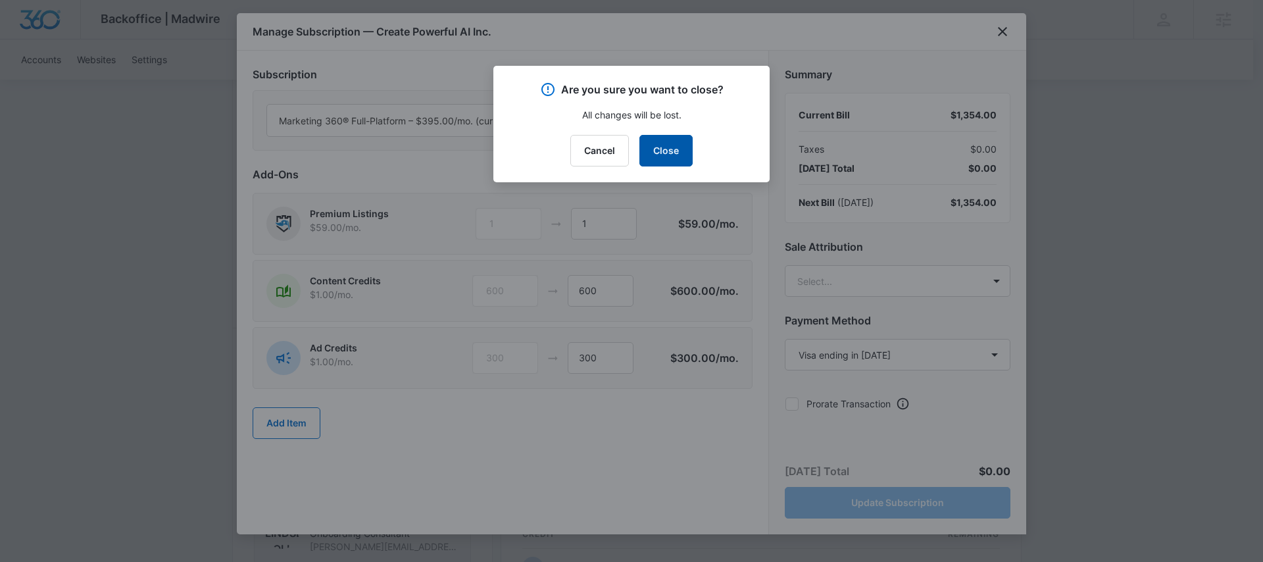
click at [674, 152] on button "Close" at bounding box center [665, 151] width 53 height 32
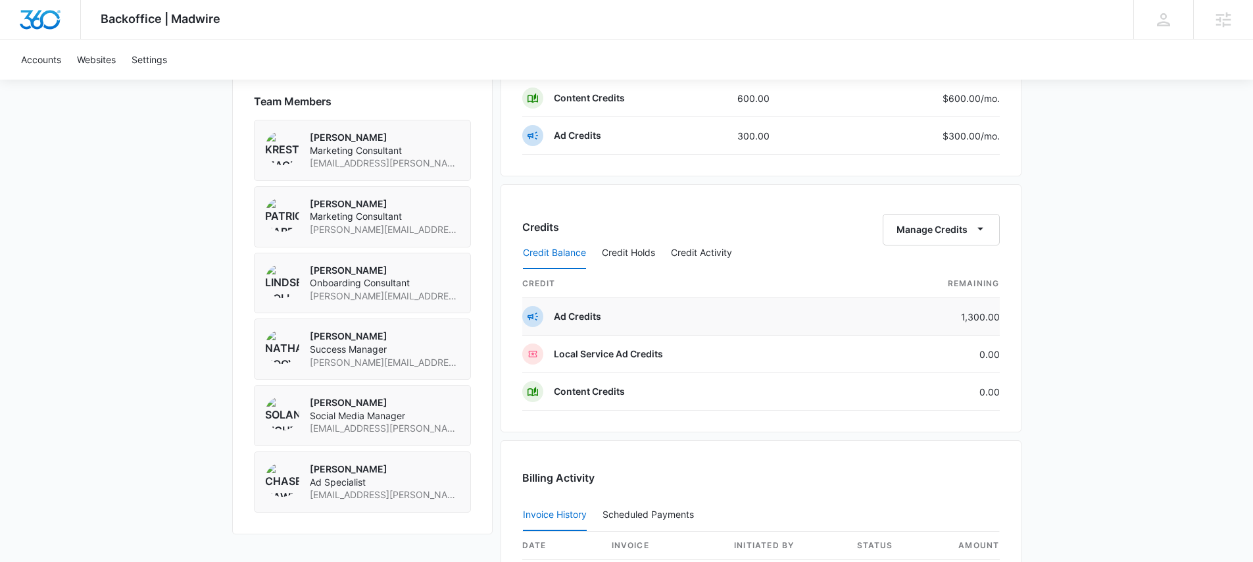
scroll to position [951, 0]
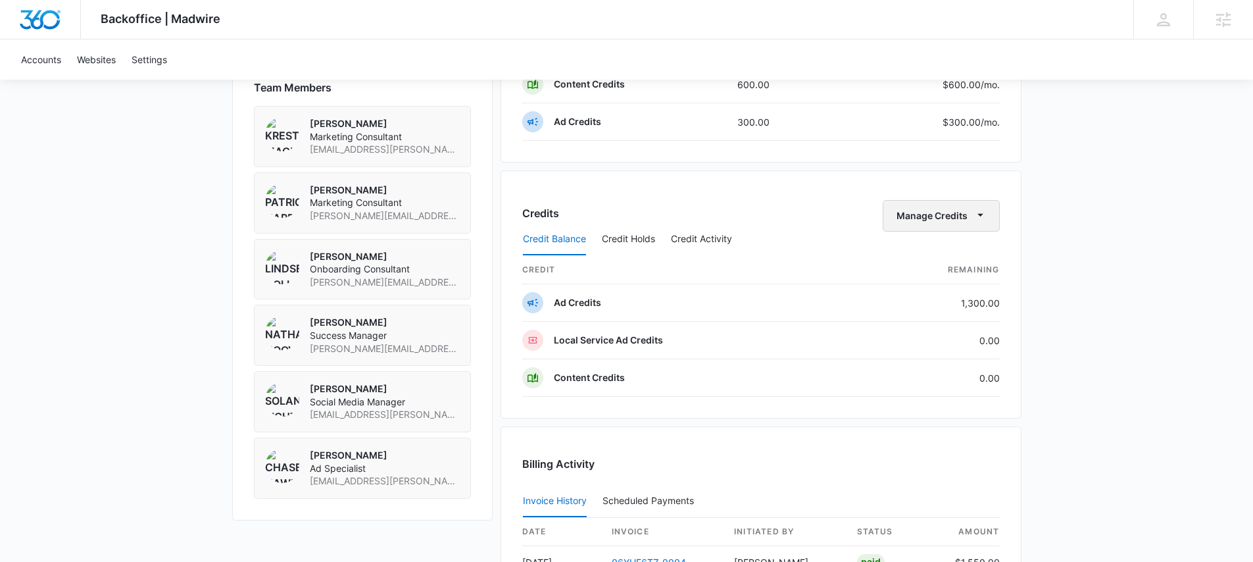
click at [937, 220] on button "Manage Credits" at bounding box center [941, 216] width 117 height 32
click at [940, 255] on div "Transfer Credits" at bounding box center [933, 257] width 69 height 9
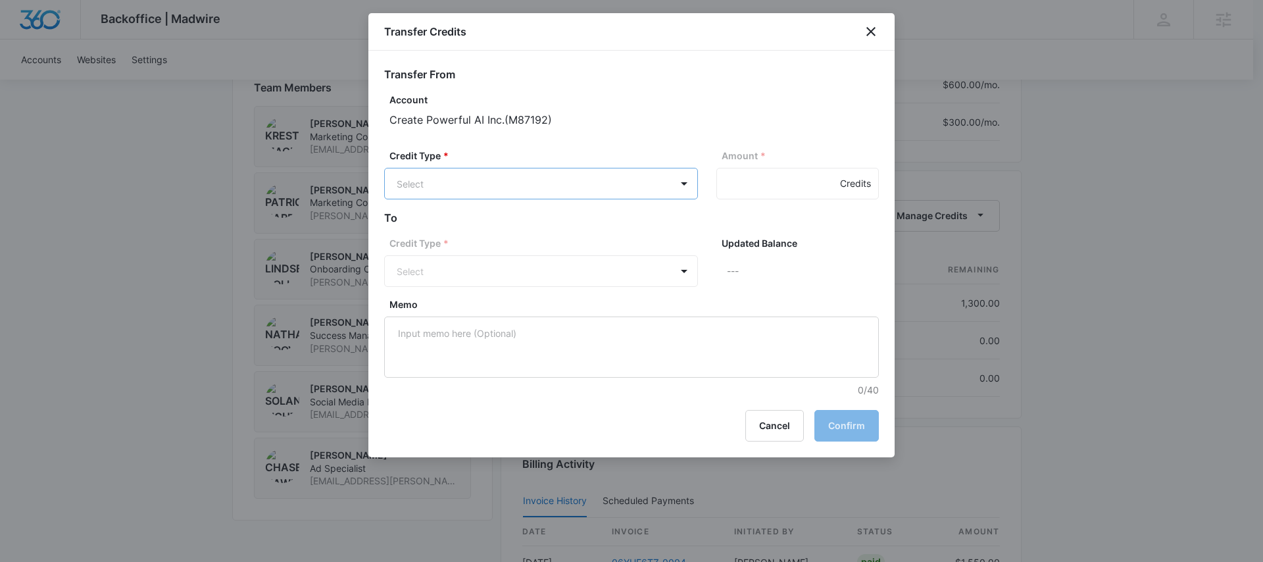
click at [634, 170] on body "Backoffice | Madwire Apps Settings Nathan Hoover nathan.hoover@madwire.com My P…" at bounding box center [631, 114] width 1263 height 2130
click at [534, 228] on p "Ad Credits (1300.00 Credits)" at bounding box center [494, 234] width 125 height 14
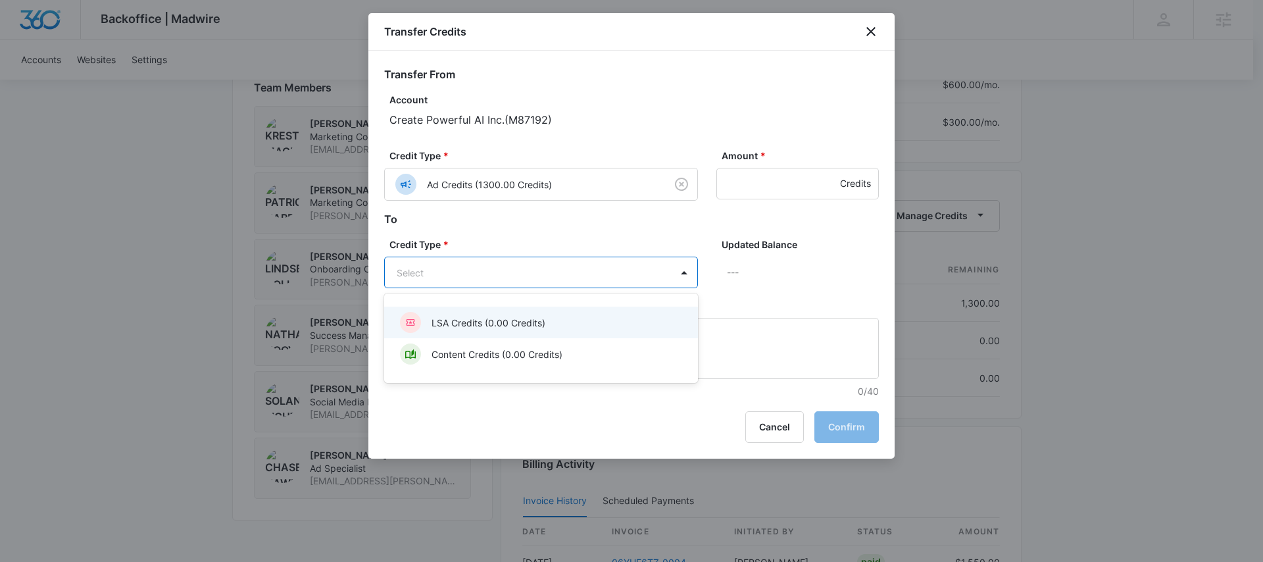
click at [593, 279] on body "Backoffice | Madwire Apps Settings Nathan Hoover nathan.hoover@madwire.com My P…" at bounding box center [631, 114] width 1263 height 2130
click at [637, 238] on div at bounding box center [631, 281] width 1263 height 562
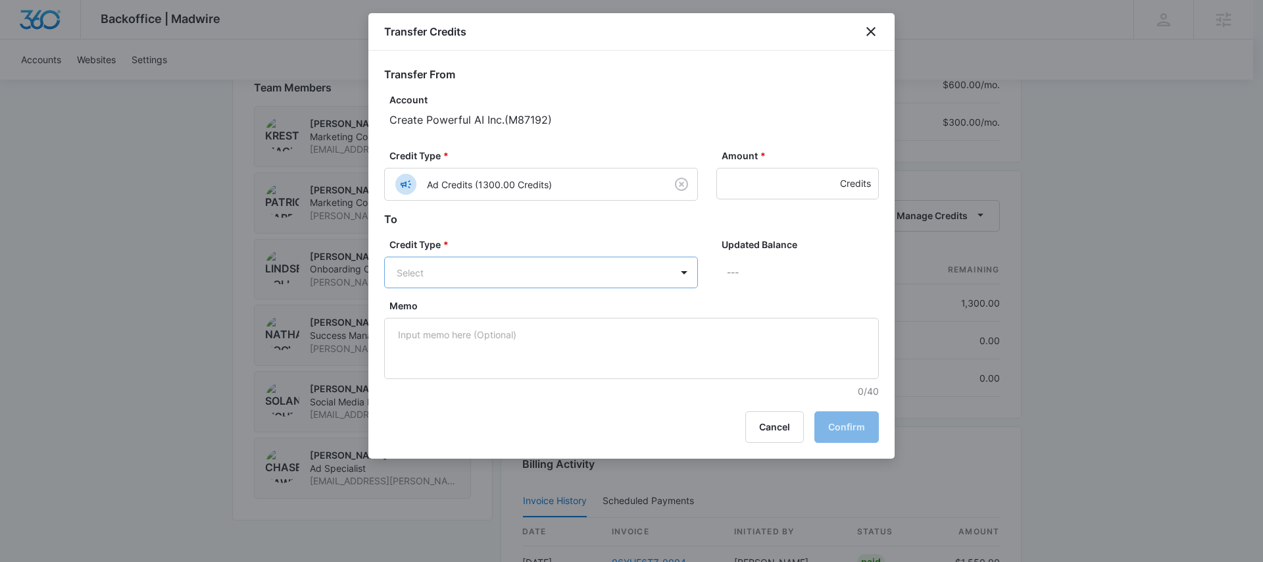
click at [605, 278] on body "Backoffice | Madwire Apps Settings Nathan Hoover nathan.hoover@madwire.com My P…" at bounding box center [631, 114] width 1263 height 2130
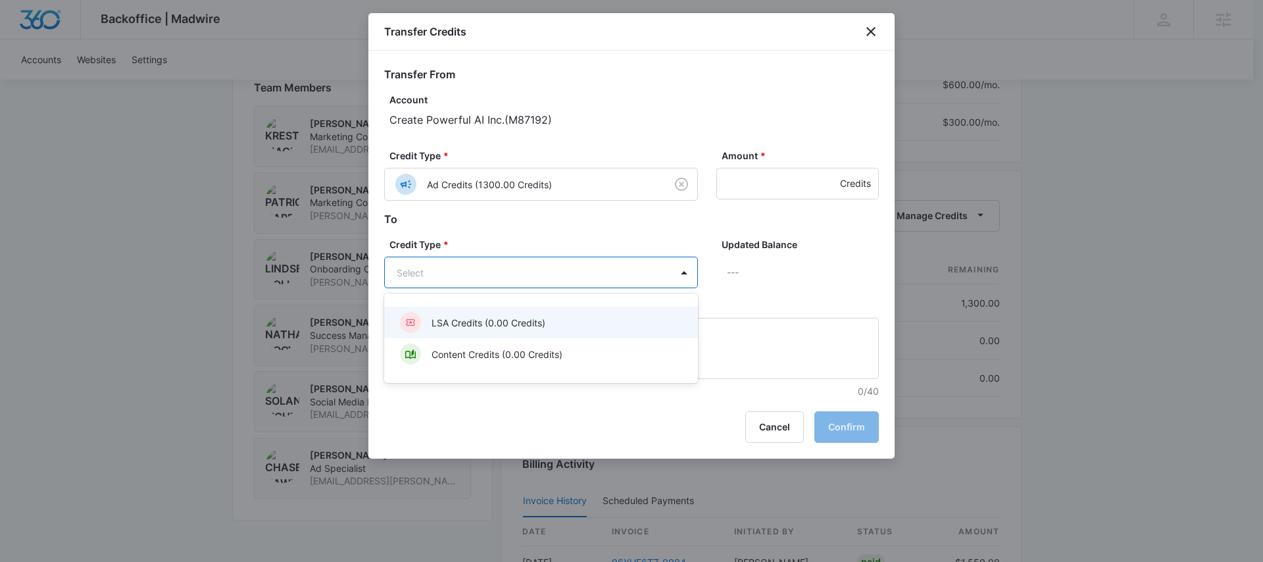
click at [822, 309] on div at bounding box center [631, 281] width 1263 height 562
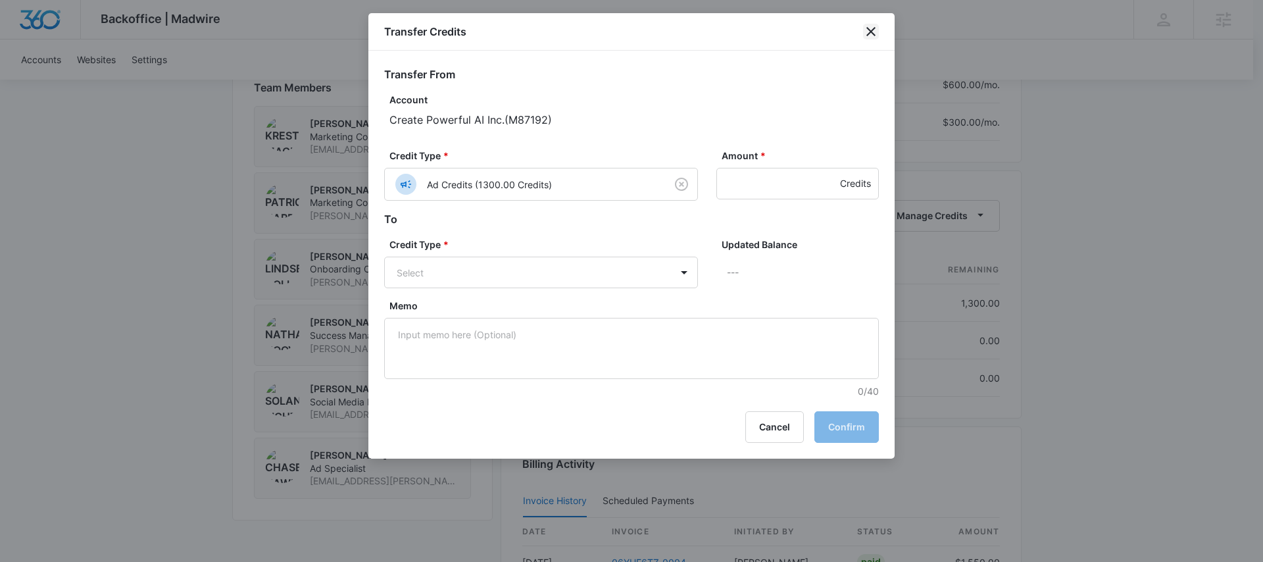
click at [874, 32] on icon "close" at bounding box center [871, 32] width 16 height 16
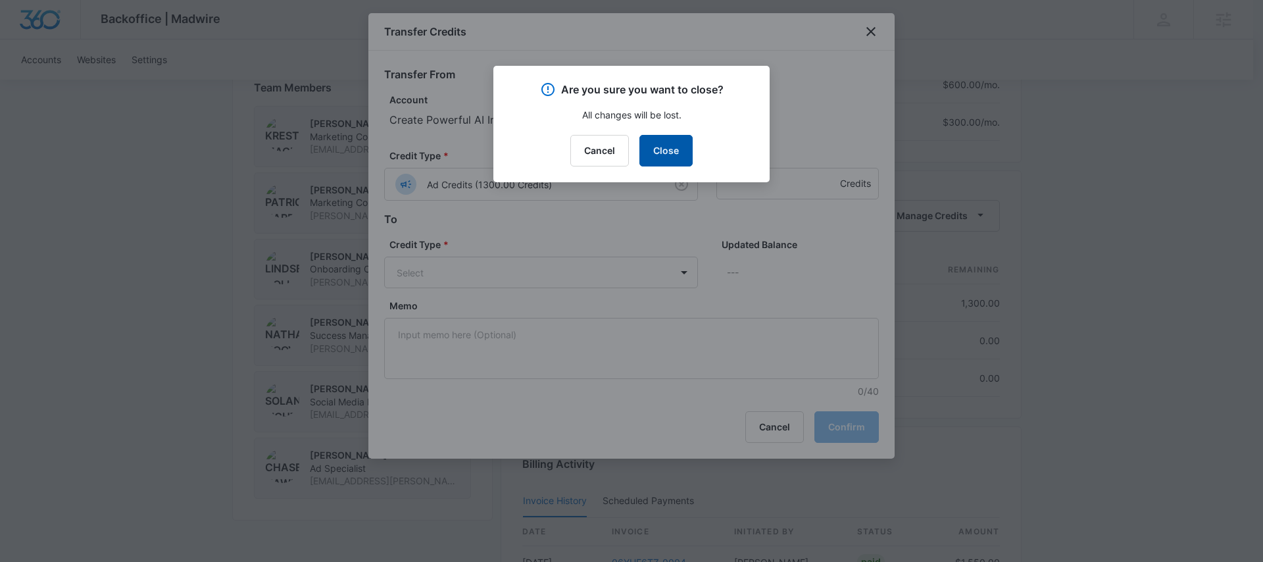
click at [680, 159] on button "Close" at bounding box center [665, 151] width 53 height 32
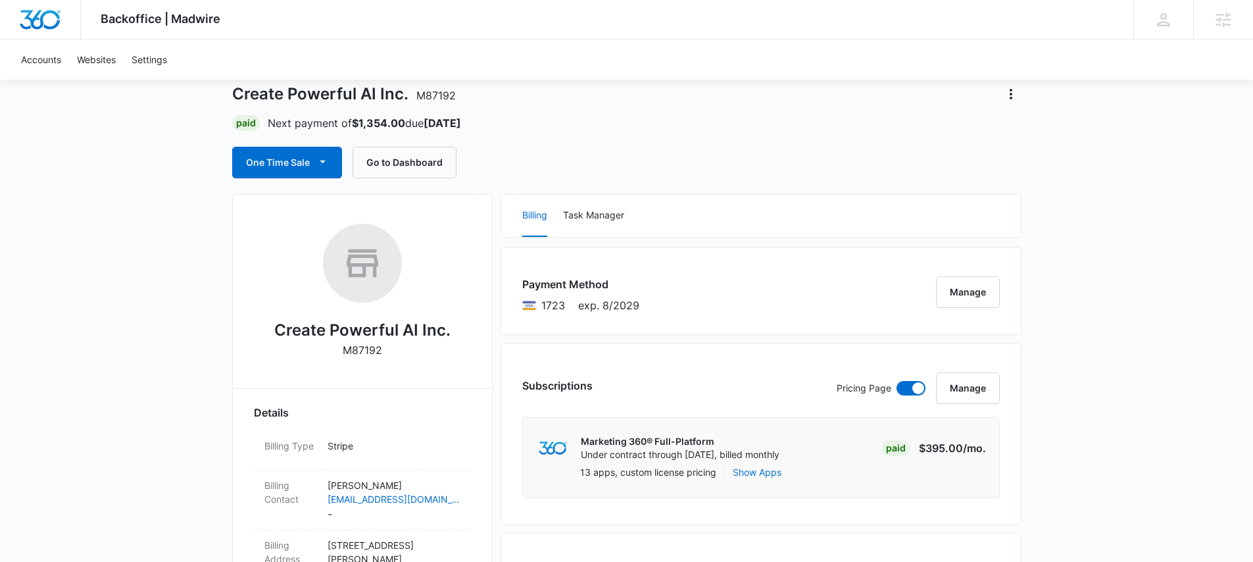
scroll to position [0, 0]
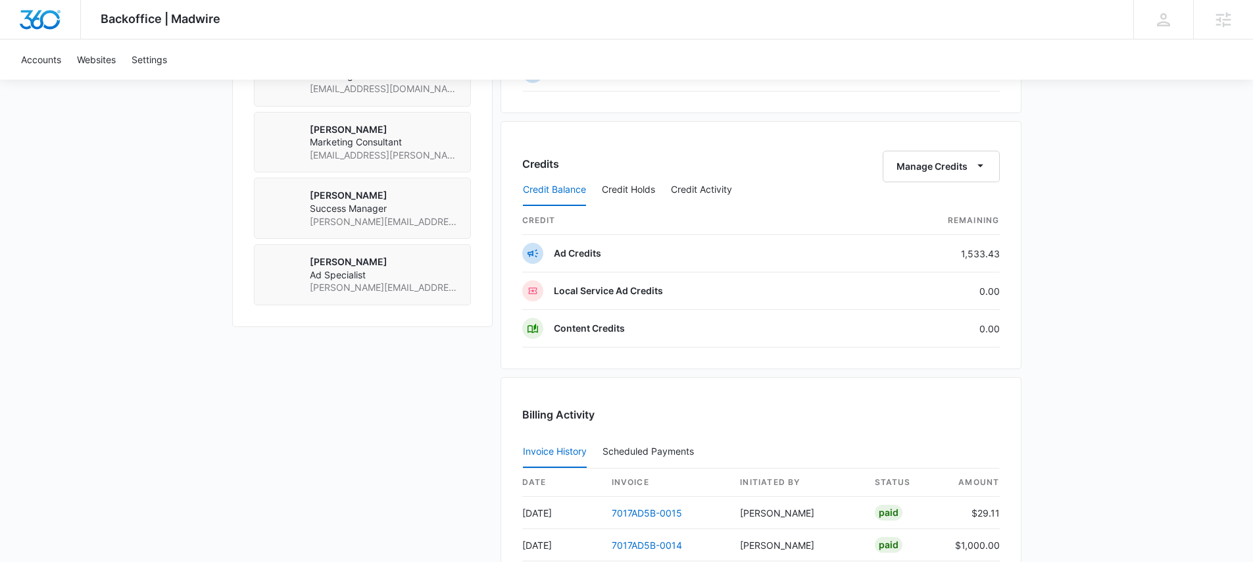
scroll to position [1064, 0]
click at [949, 169] on button "Manage Credits" at bounding box center [941, 165] width 117 height 32
click at [941, 203] on div "Transfer Credits" at bounding box center [933, 207] width 69 height 9
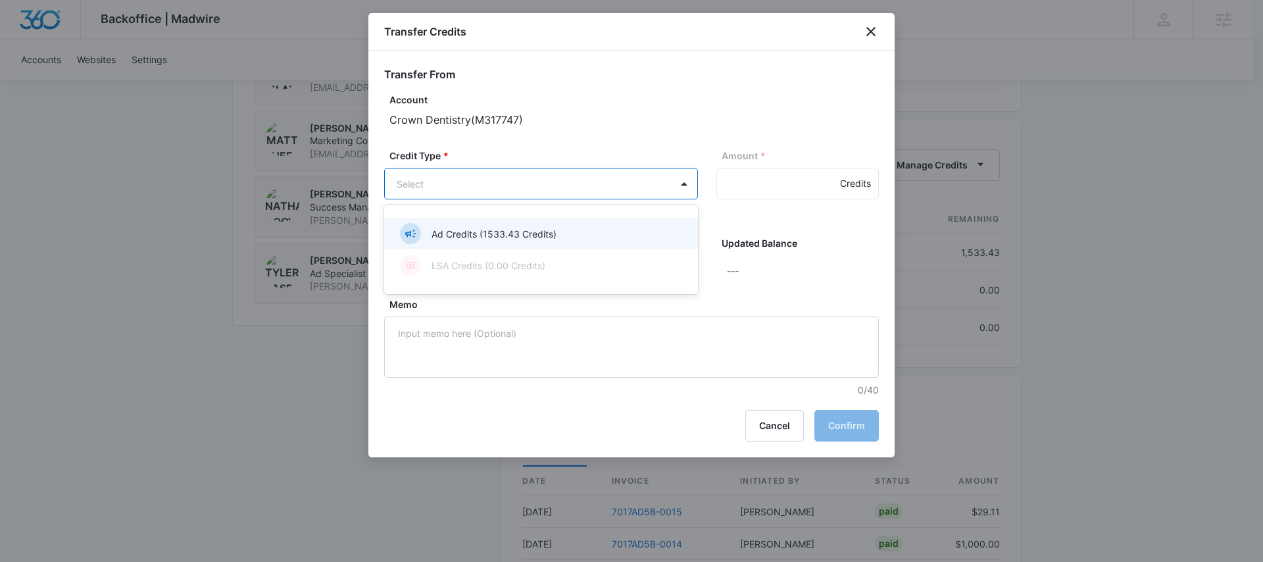
click at [626, 183] on body "Backoffice | Madwire Apps Settings Nathan Hoover nathan.hoover@madwire.com My P…" at bounding box center [631, 88] width 1263 height 2305
click at [539, 229] on p "Ad Credits (1533.43 Credits)" at bounding box center [494, 234] width 125 height 14
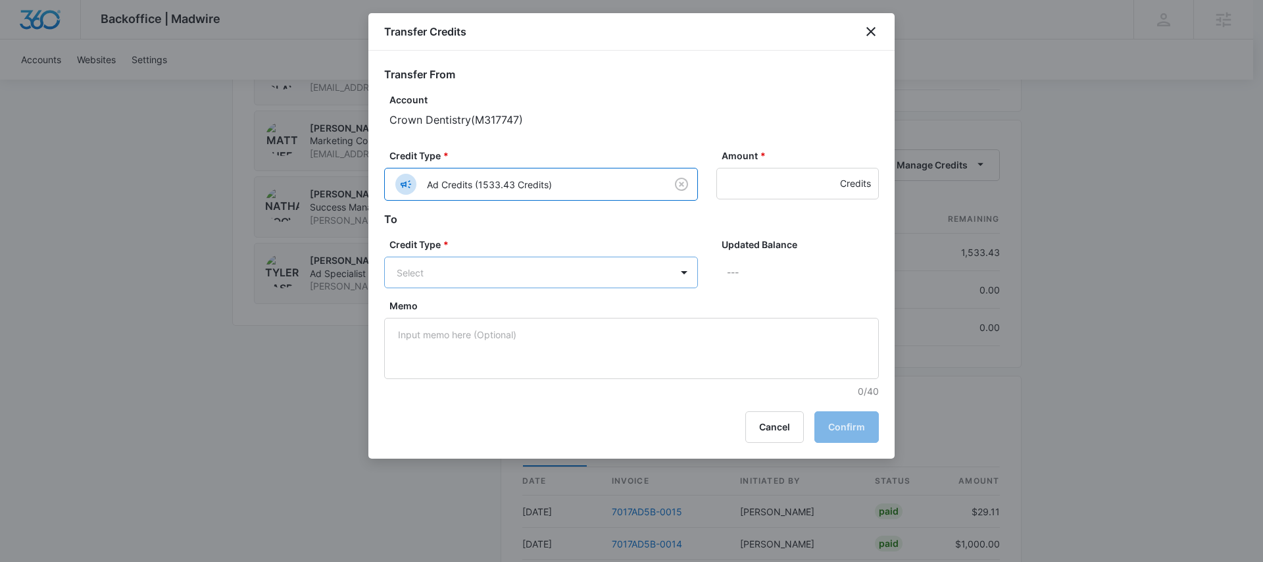
click at [539, 269] on body "Backoffice | Madwire Apps Settings Nathan Hoover nathan.hoover@madwire.com My P…" at bounding box center [631, 88] width 1263 height 2305
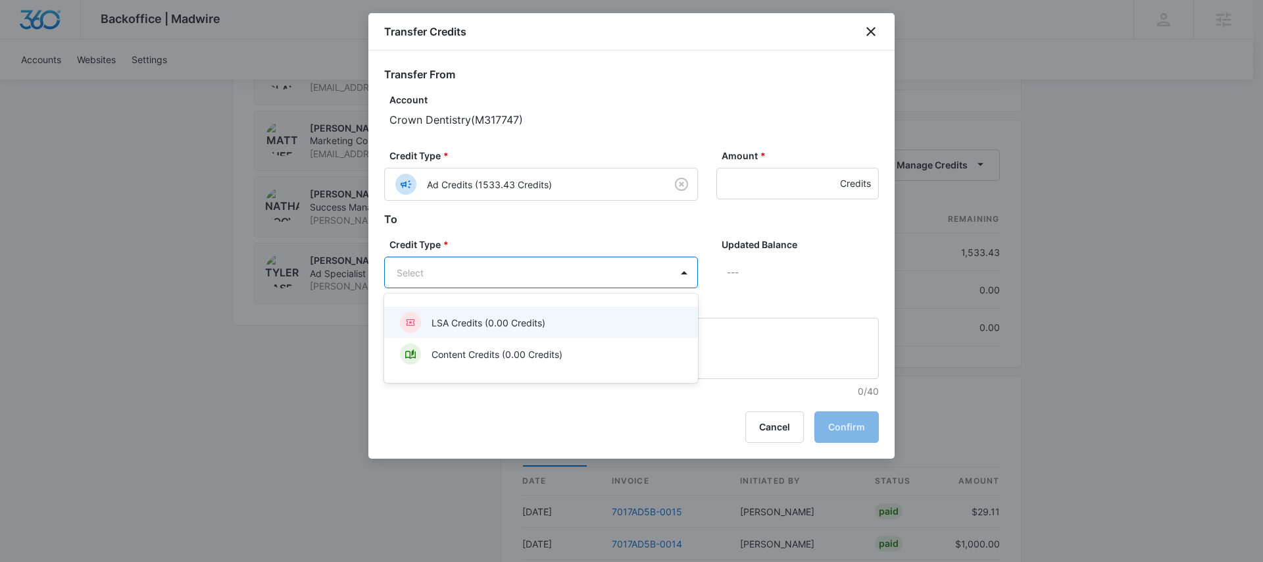
click at [561, 317] on div "LSA Credits (0.00 Credits)" at bounding box center [540, 322] width 280 height 21
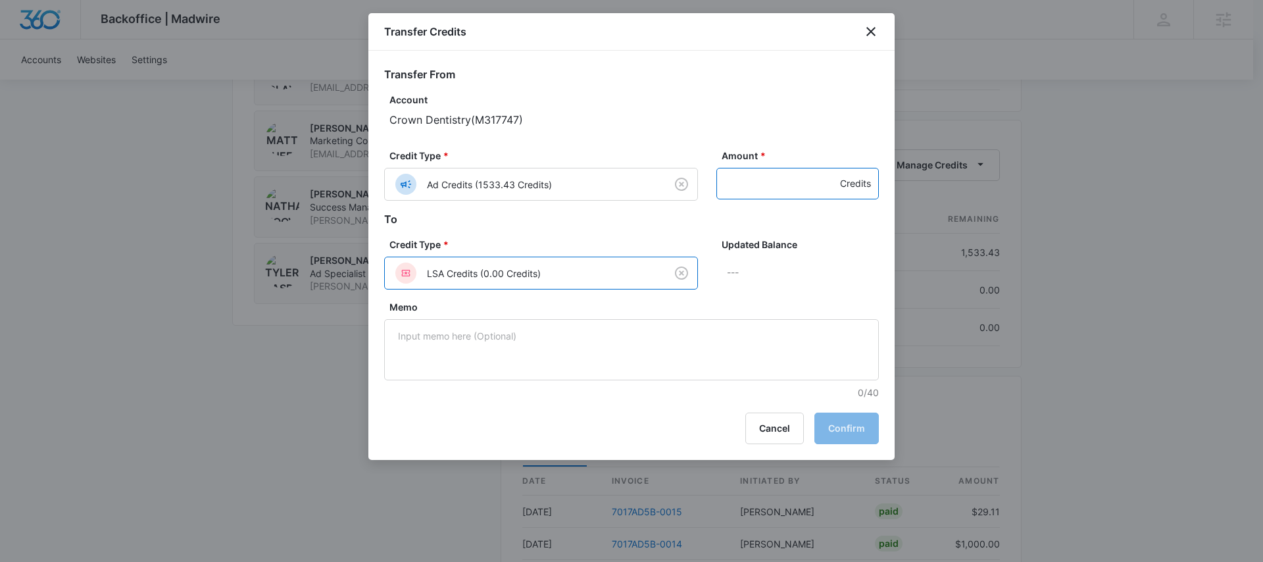
click at [762, 186] on input "Amount *" at bounding box center [797, 184] width 163 height 32
type input "500"
click at [865, 428] on button "Confirm" at bounding box center [847, 429] width 64 height 32
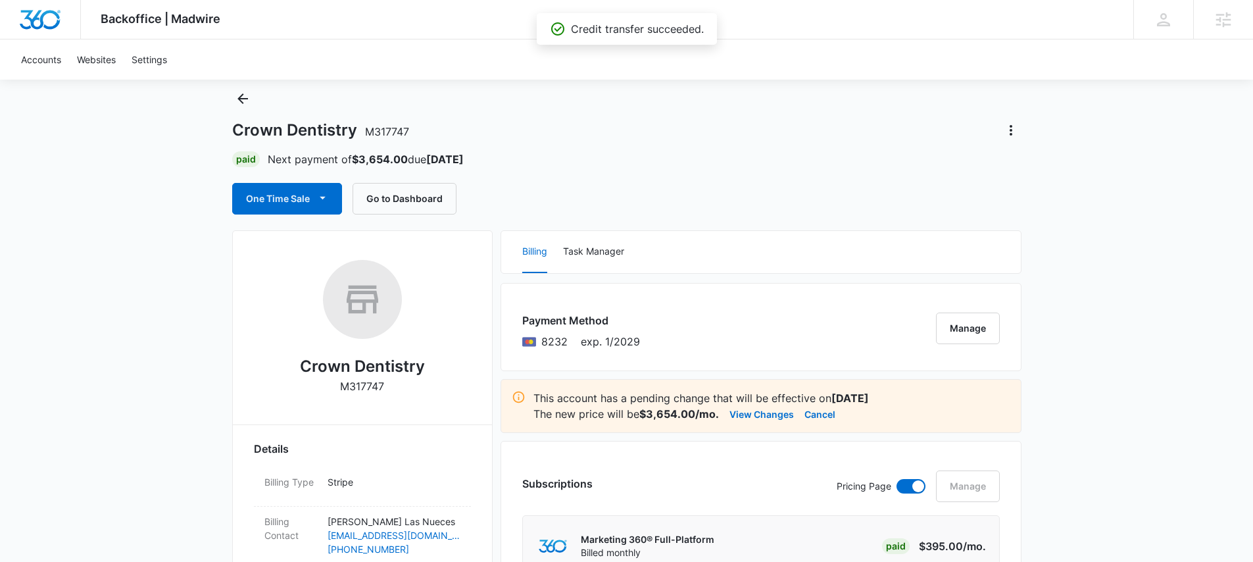
scroll to position [0, 0]
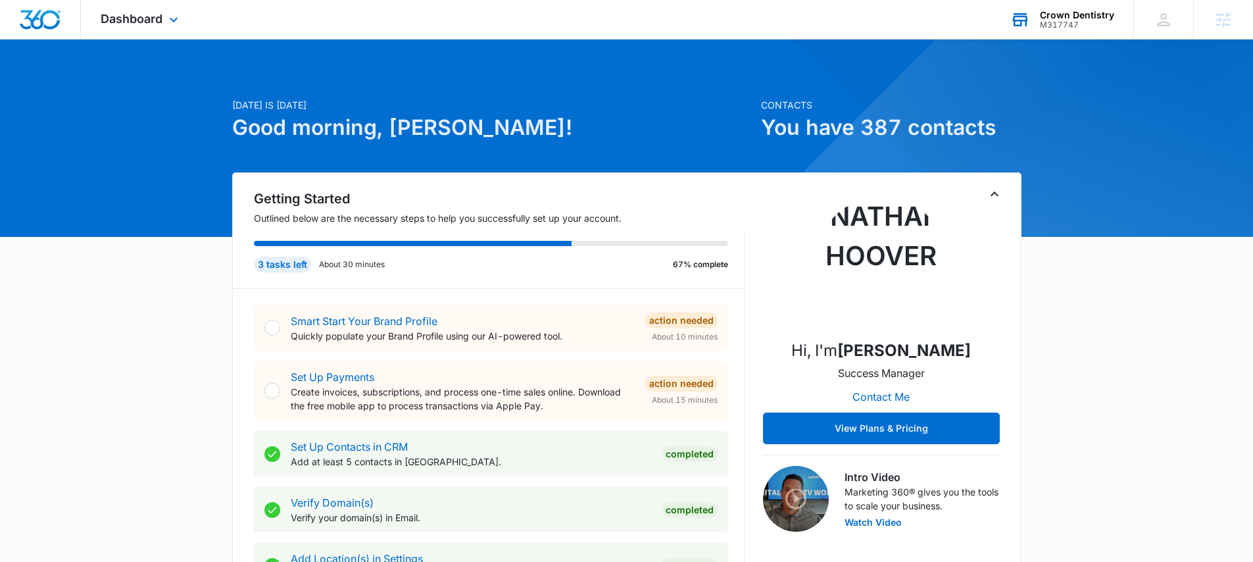
click at [1055, 7] on div "Crown Dentistry M317747 Your Accounts View All" at bounding box center [1062, 19] width 143 height 39
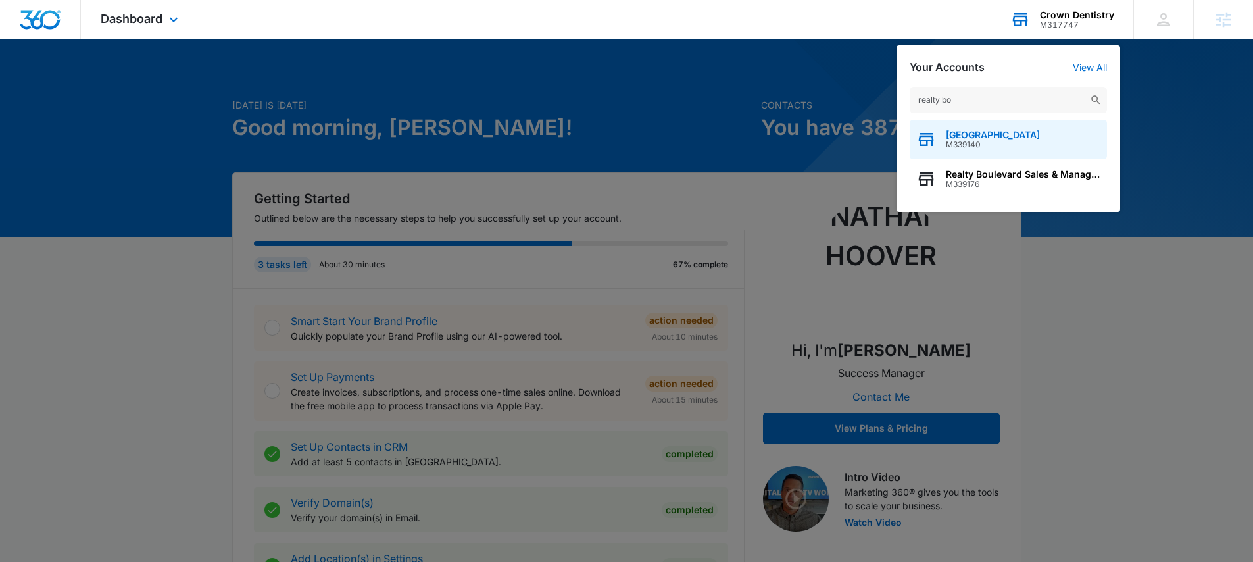
type input "realty bo"
click at [992, 134] on span "[GEOGRAPHIC_DATA]" at bounding box center [993, 135] width 94 height 11
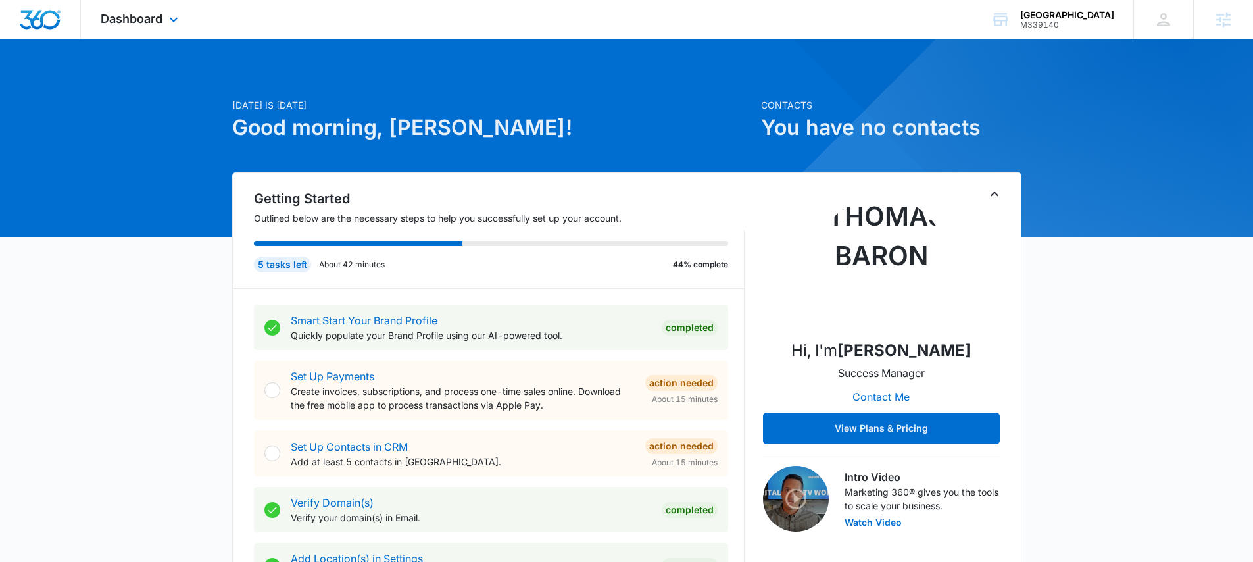
click at [119, 30] on div "Dashboard Apps Reputation Forms CRM Email Social POS Content Ads Intelligence F…" at bounding box center [141, 19] width 120 height 39
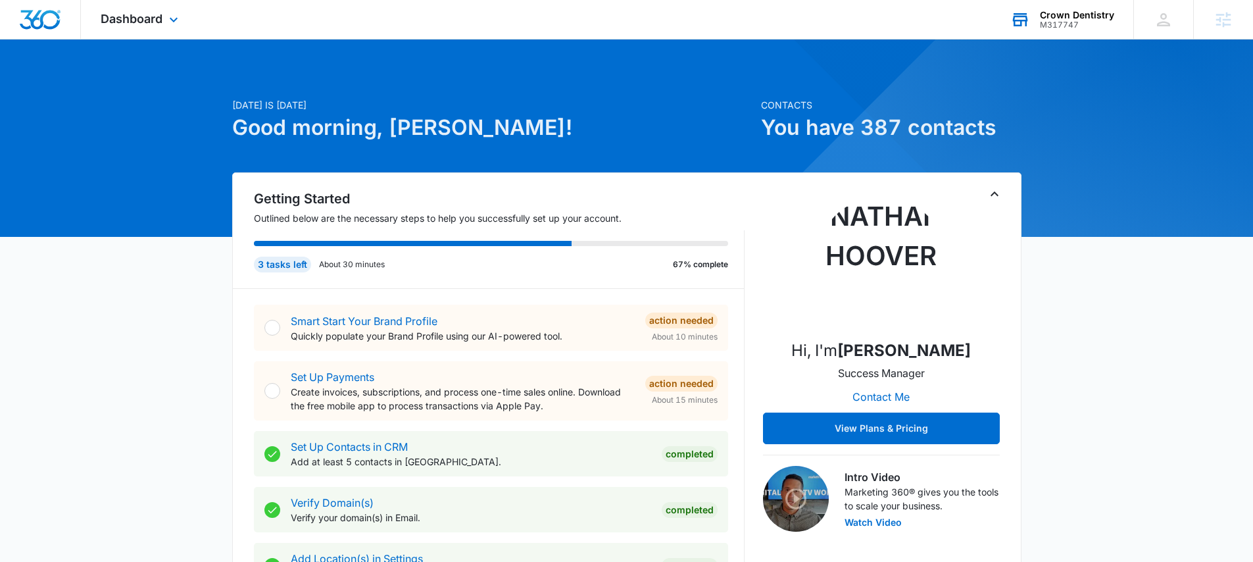
click at [1055, 21] on div "M317747" at bounding box center [1077, 24] width 74 height 9
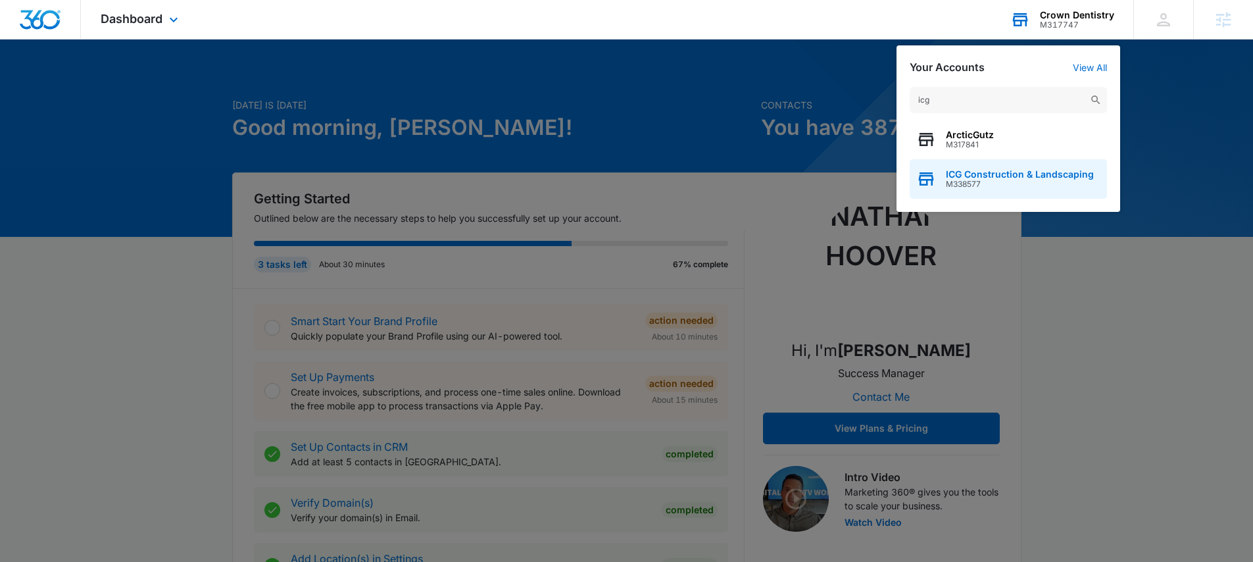
type input "icg"
click at [1018, 170] on span "ICG Construction & Landscaping" at bounding box center [1020, 174] width 148 height 11
